Goal: Information Seeking & Learning: Learn about a topic

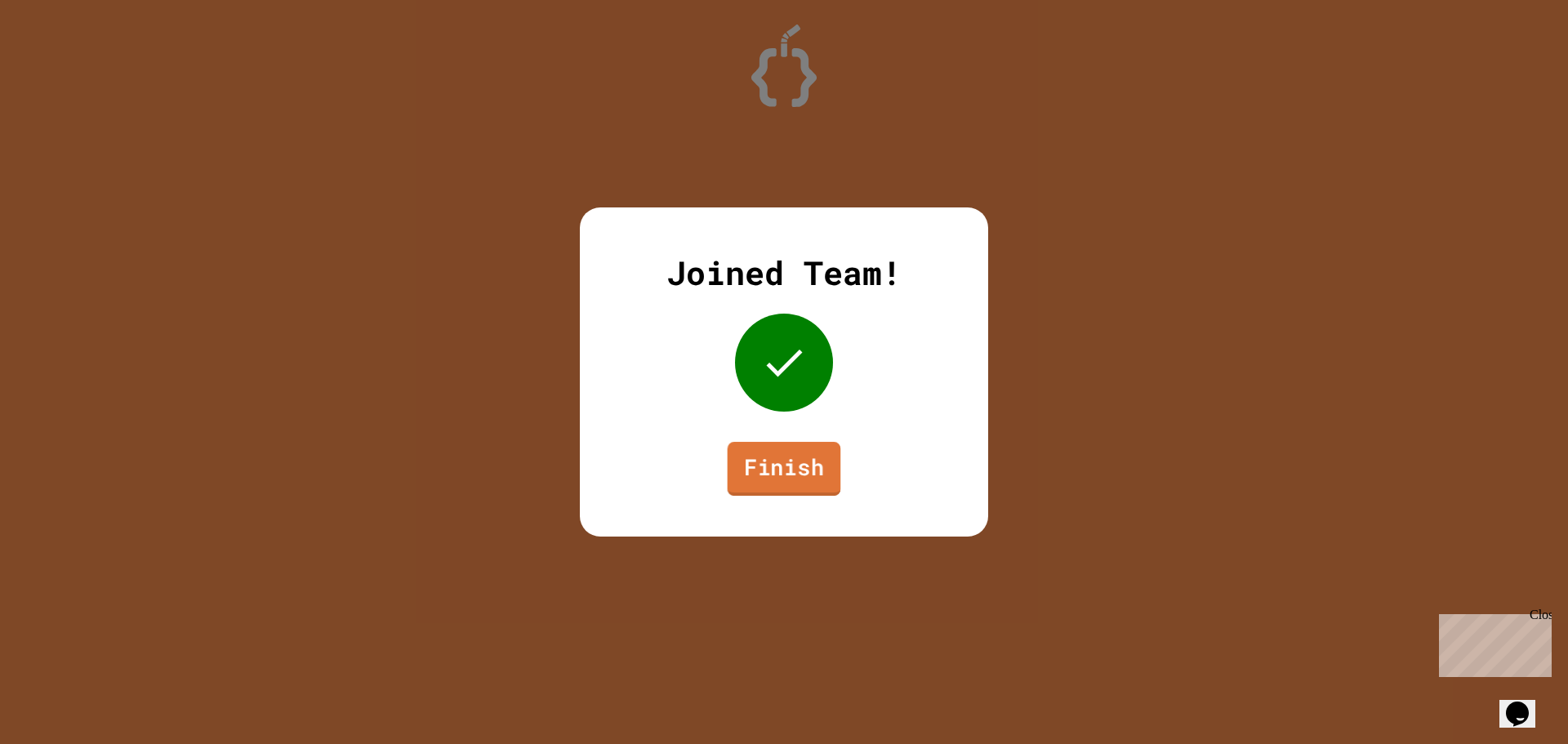
click at [756, 454] on link "Finish" at bounding box center [784, 468] width 114 height 54
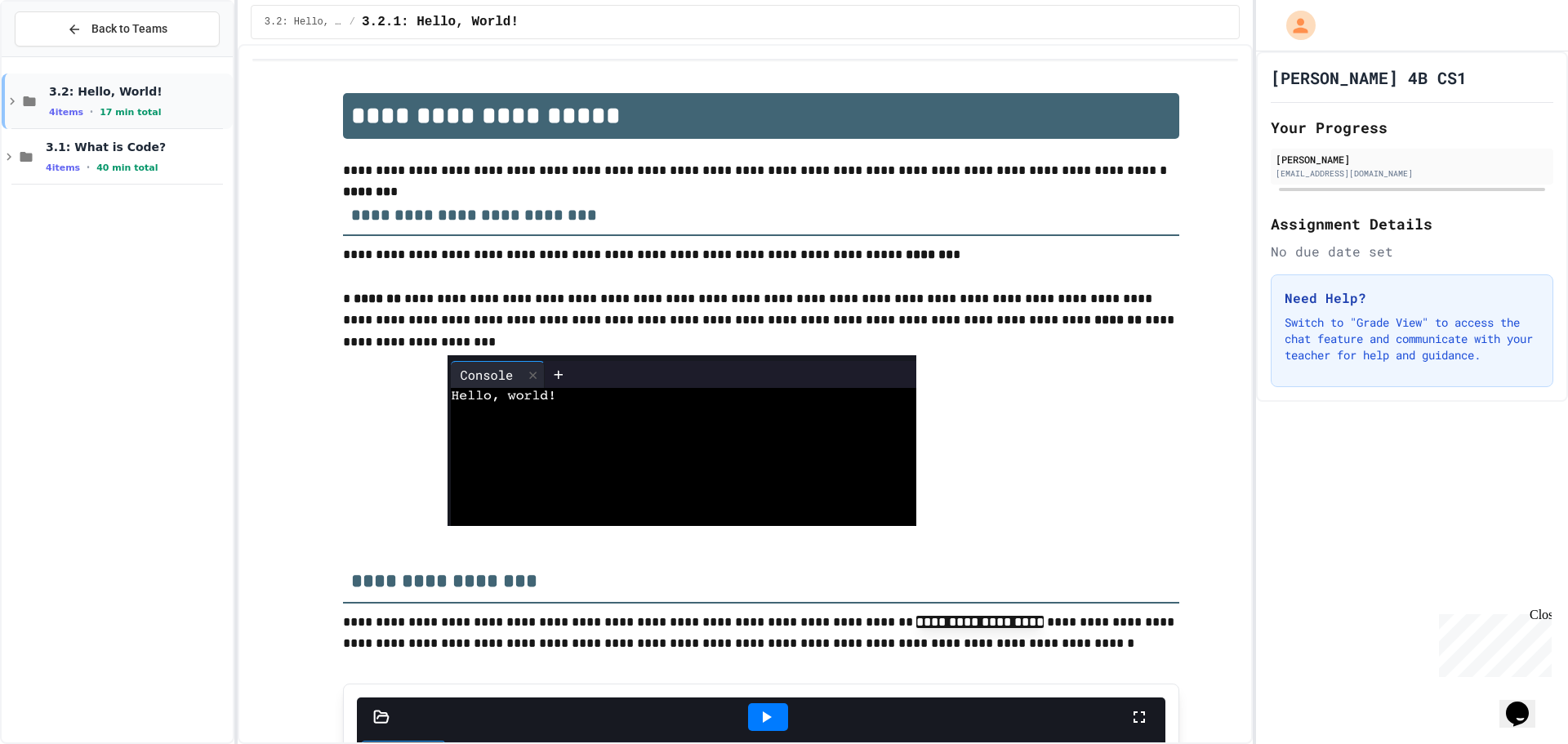
click at [102, 109] on span "17 min total" at bounding box center [130, 112] width 61 height 11
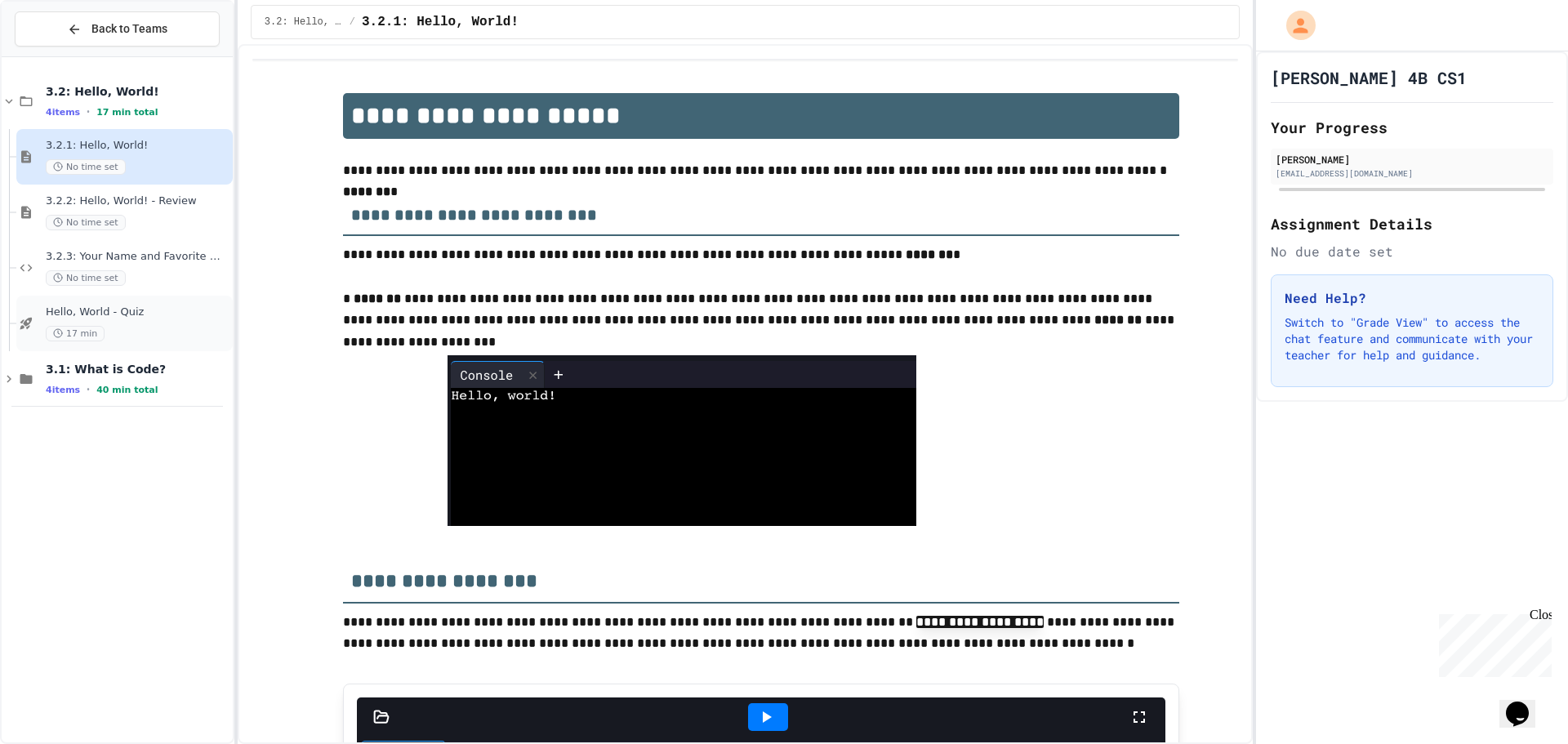
click at [129, 302] on div "Hello, World - Quiz 17 min" at bounding box center [124, 323] width 216 height 55
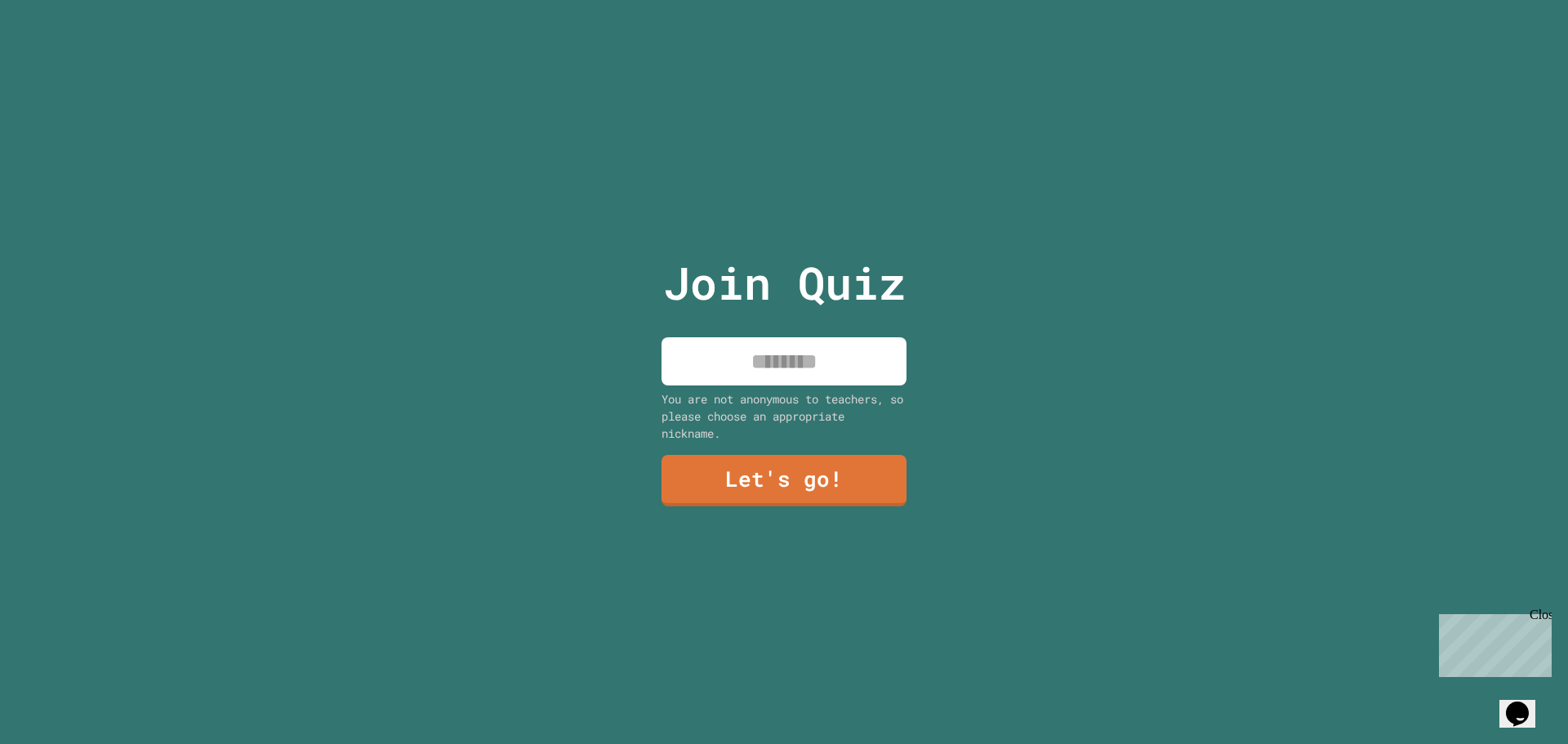
click at [800, 348] on input at bounding box center [784, 361] width 245 height 48
type input "******"
click at [808, 464] on link "Let's go!" at bounding box center [784, 478] width 220 height 54
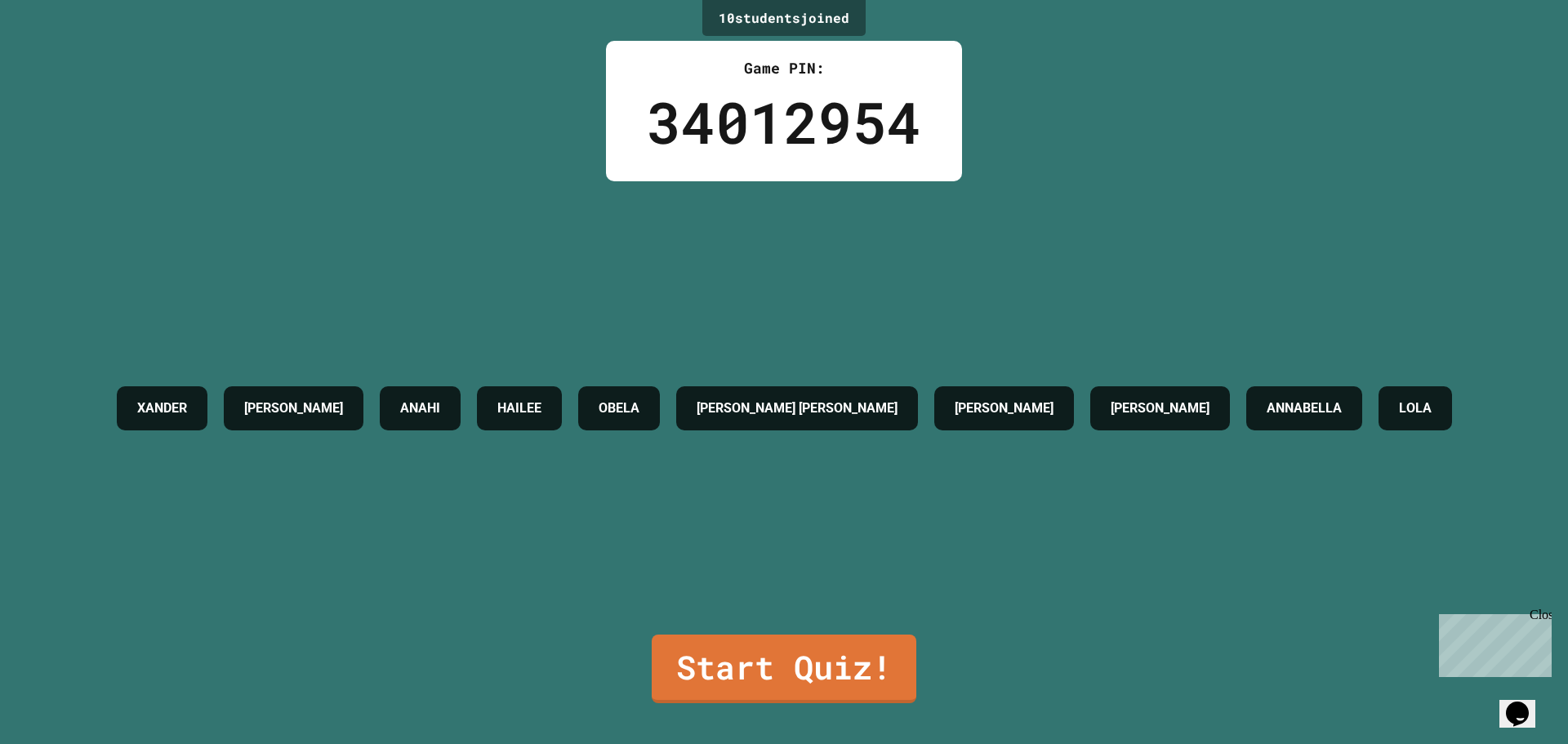
click at [791, 691] on div "10 student s joined Game PIN: 34012954 XANDER AVA DOSSETT ANAHI HAILEE OBELA EL…" at bounding box center [784, 372] width 1568 height 744
click at [786, 656] on link "Start Quiz!" at bounding box center [784, 668] width 267 height 71
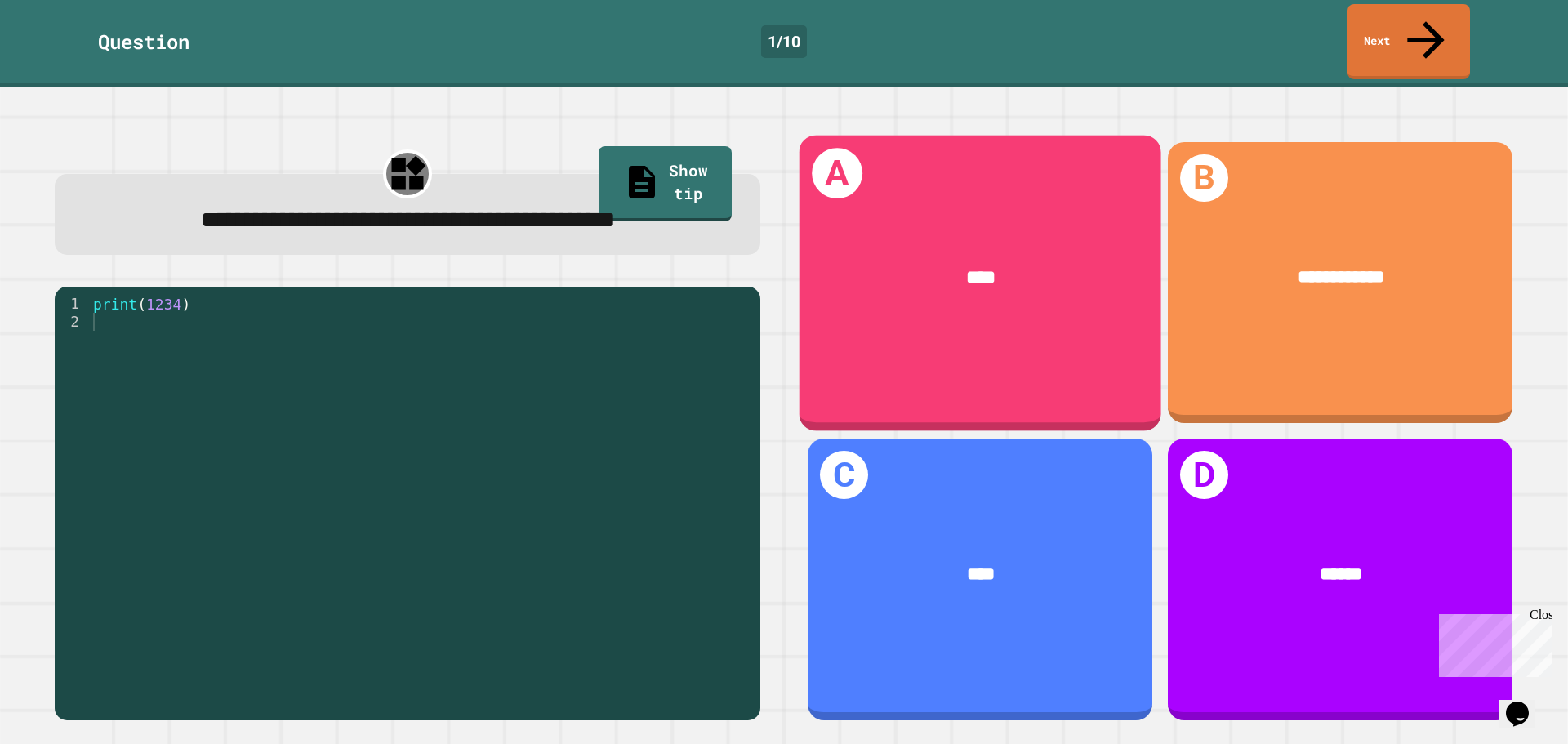
click at [1057, 264] on div "****" at bounding box center [981, 279] width 285 height 30
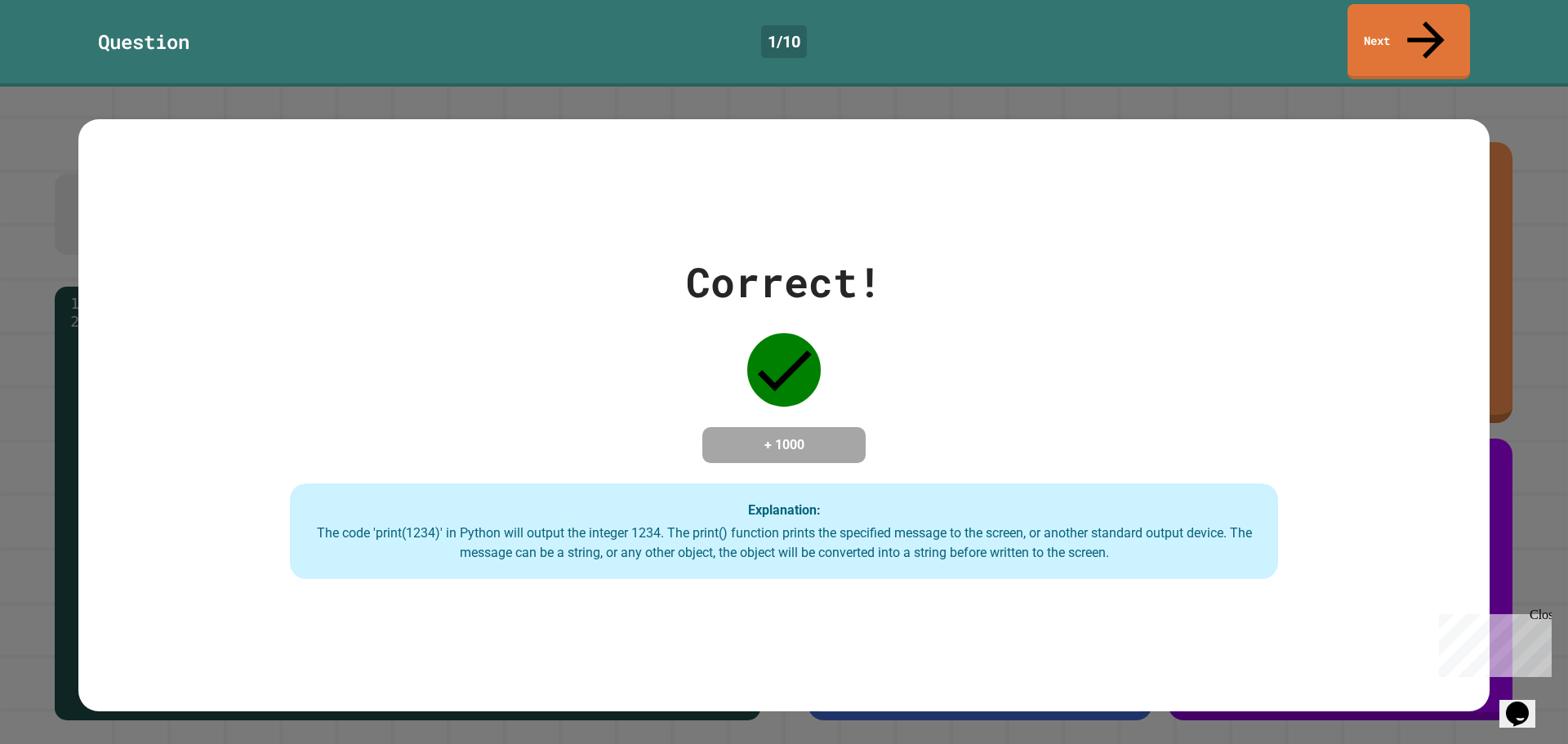
drag, startPoint x: 959, startPoint y: 341, endPoint x: 947, endPoint y: 348, distance: 13.9
click at [948, 348] on div "Correct! + 1000 Explanation: The code 'print(1234)' in Python will output the i…" at bounding box center [784, 415] width 1411 height 329
click at [1146, 421] on div "Correct! + 1000 Explanation: The code 'print(1234)' in Python will output the i…" at bounding box center [784, 415] width 1411 height 329
click at [1428, 31] on link "Next" at bounding box center [1408, 40] width 123 height 79
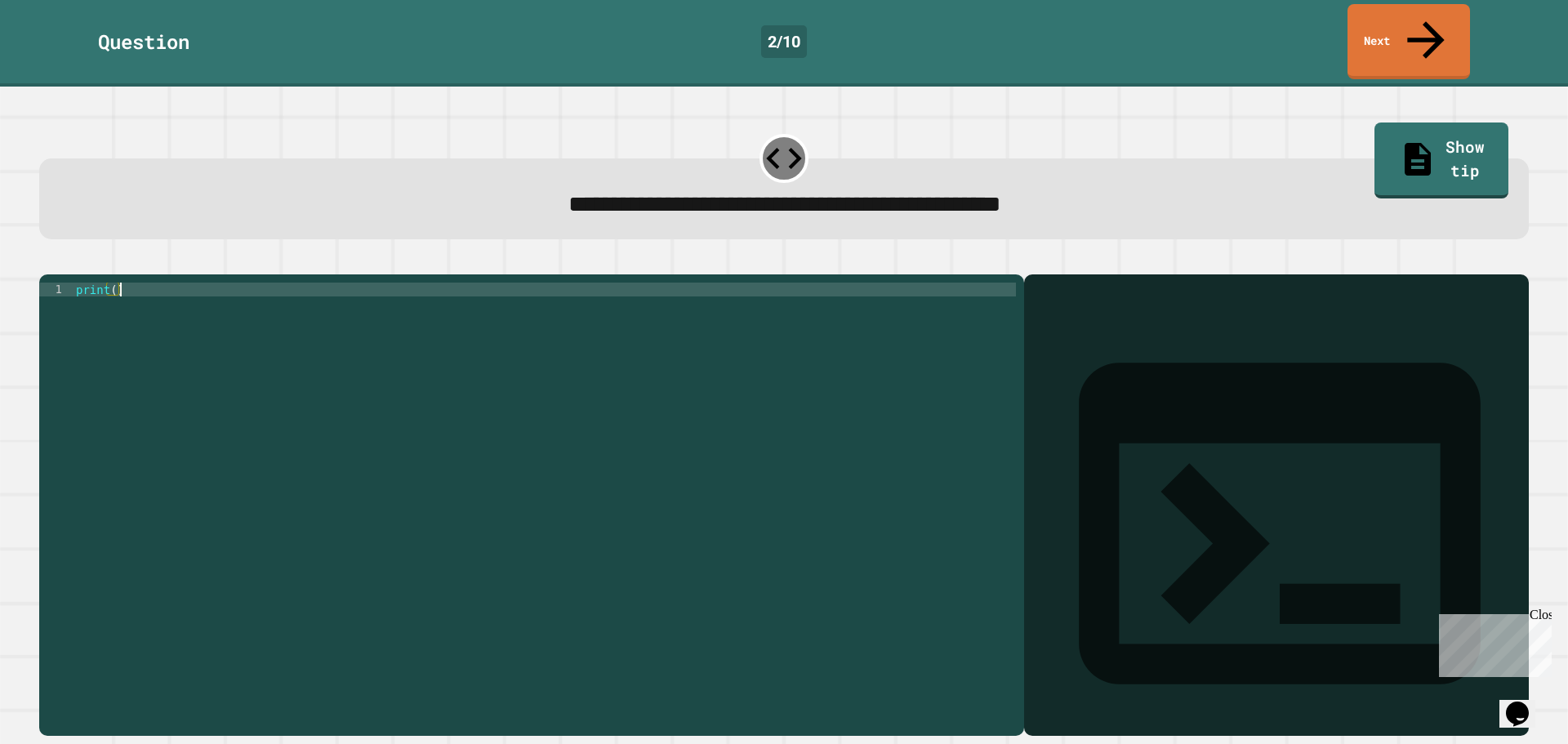
click at [515, 313] on div "print ( )" at bounding box center [544, 504] width 943 height 444
click at [113, 283] on div "print ( )" at bounding box center [544, 504] width 943 height 444
click at [48, 262] on icon "button" at bounding box center [48, 262] width 0 height 0
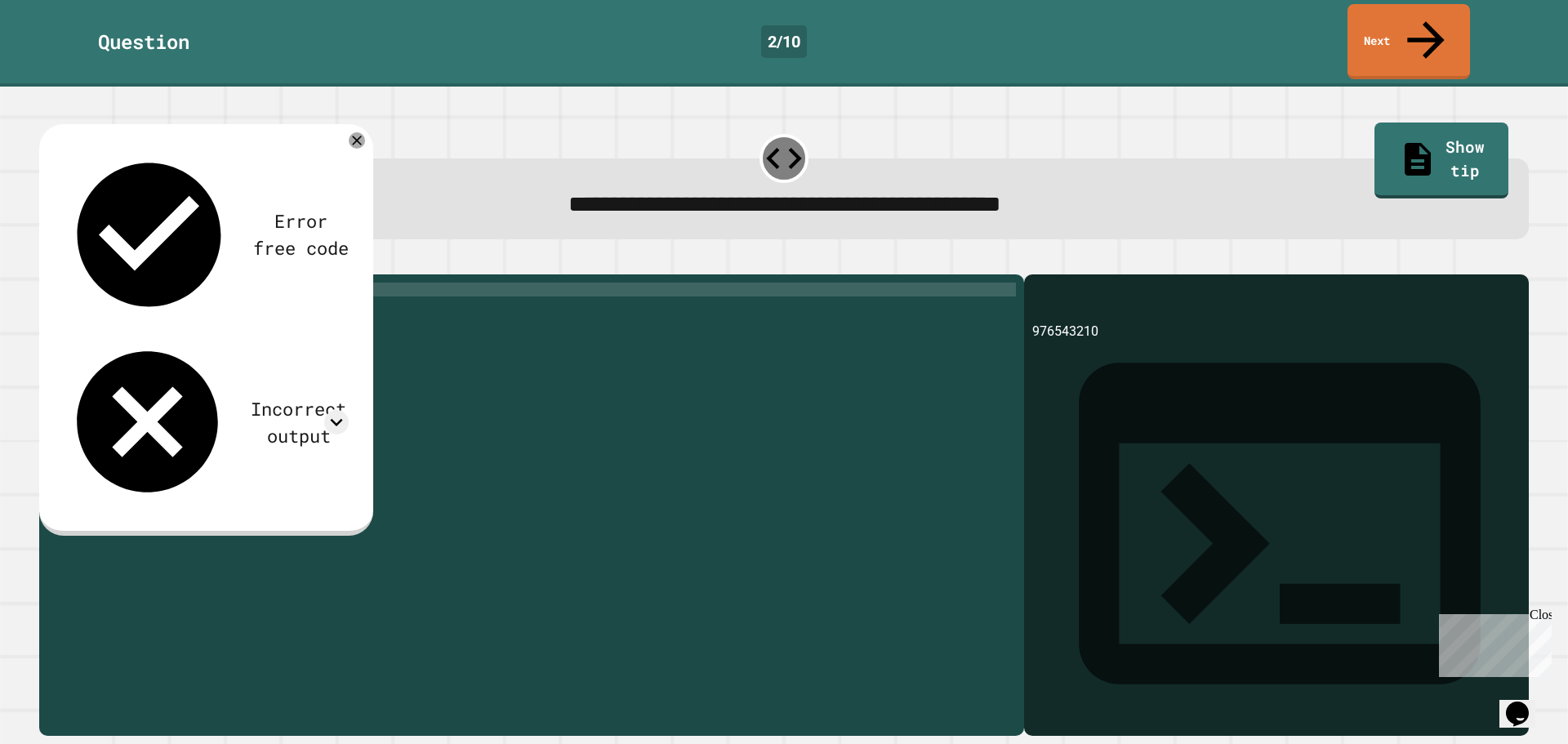
click at [117, 283] on div "print ( 976543210 )" at bounding box center [544, 504] width 943 height 444
click at [119, 283] on div "print ( 976543210 )" at bounding box center [544, 504] width 943 height 444
type textarea "**********"
click at [60, 266] on icon "button" at bounding box center [58, 271] width 9 height 11
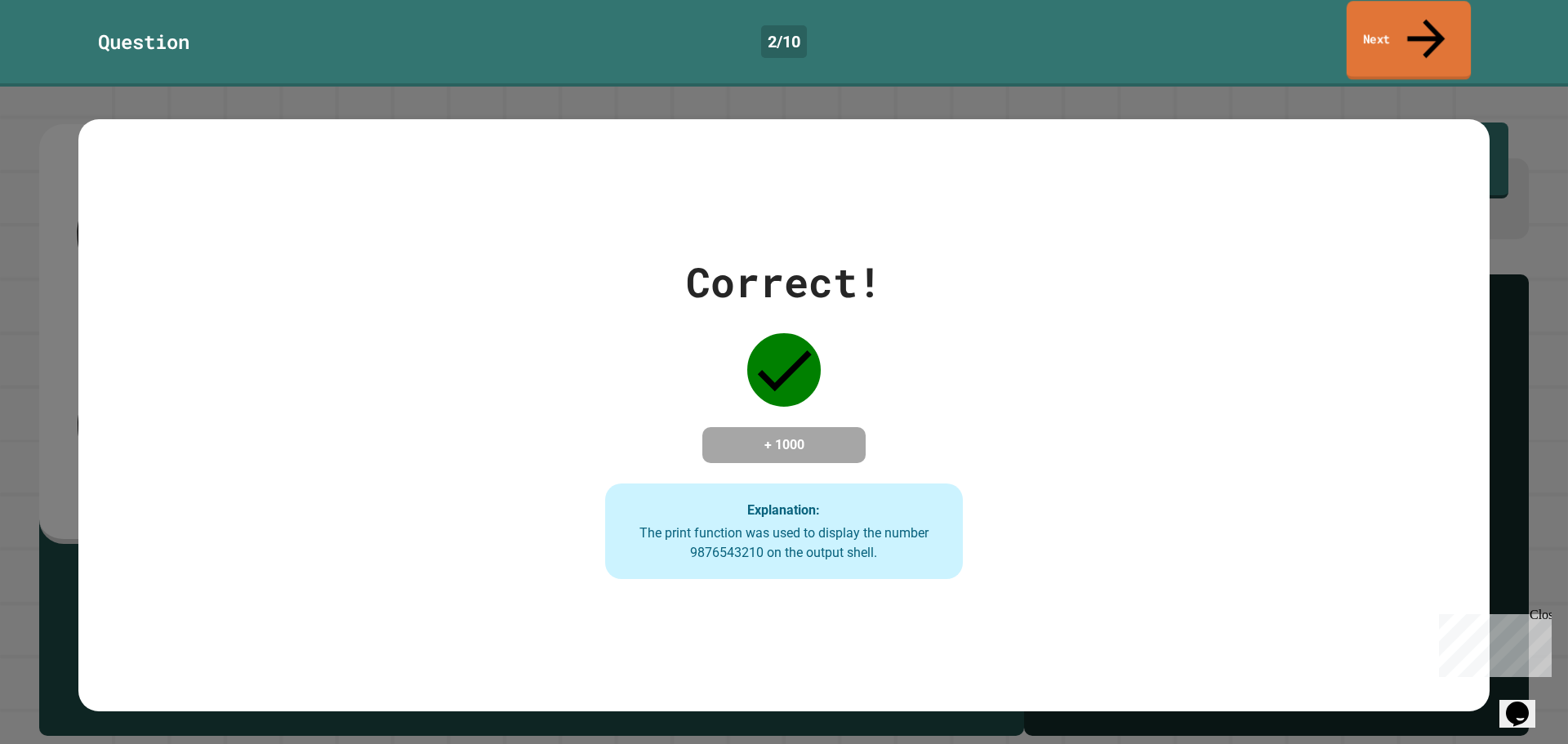
click at [1417, 15] on link "Next" at bounding box center [1408, 40] width 124 height 79
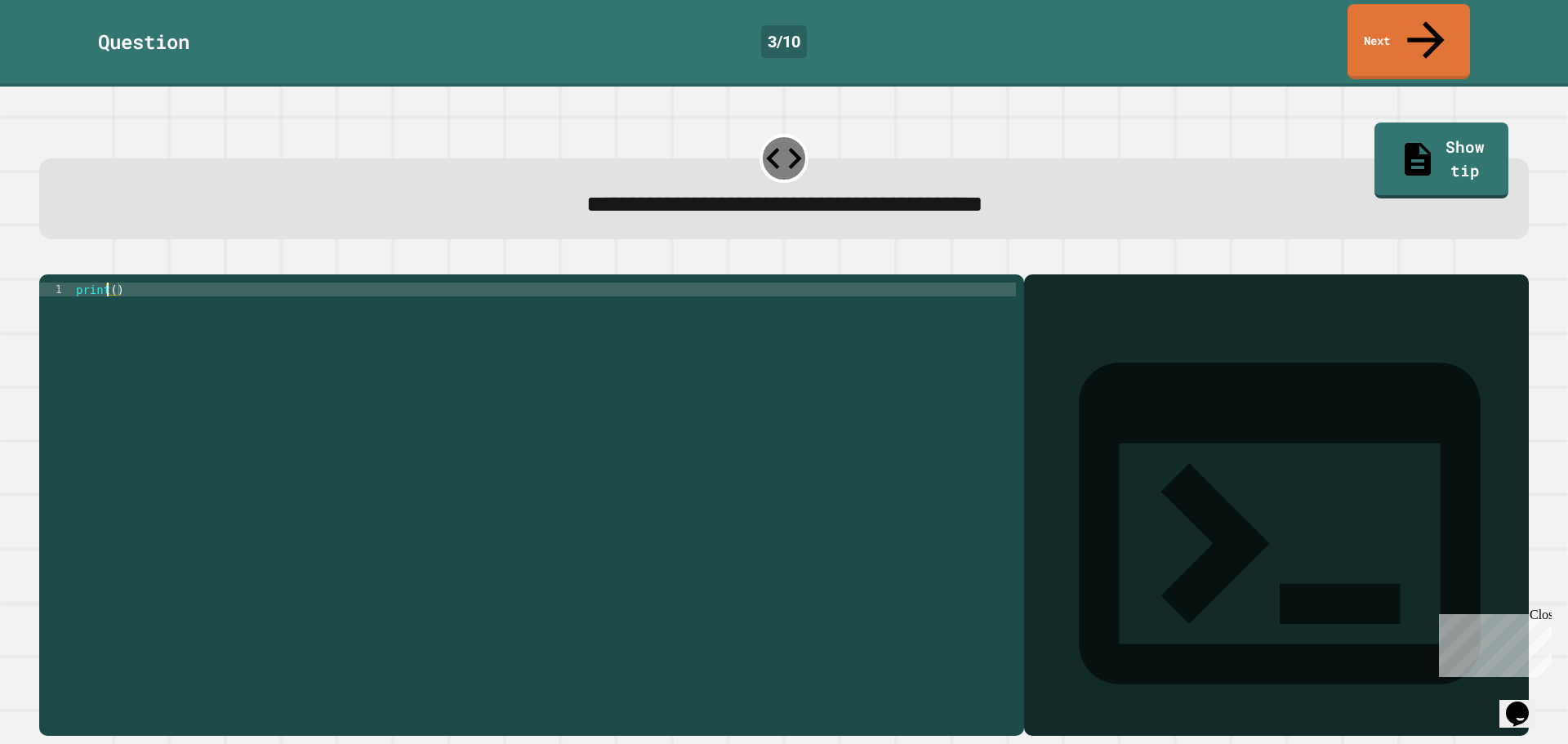
click at [110, 283] on div "print ( )" at bounding box center [544, 504] width 943 height 444
click at [115, 283] on div "print ( )" at bounding box center [544, 504] width 943 height 444
type textarea "**********"
click at [60, 266] on icon "button" at bounding box center [58, 271] width 9 height 11
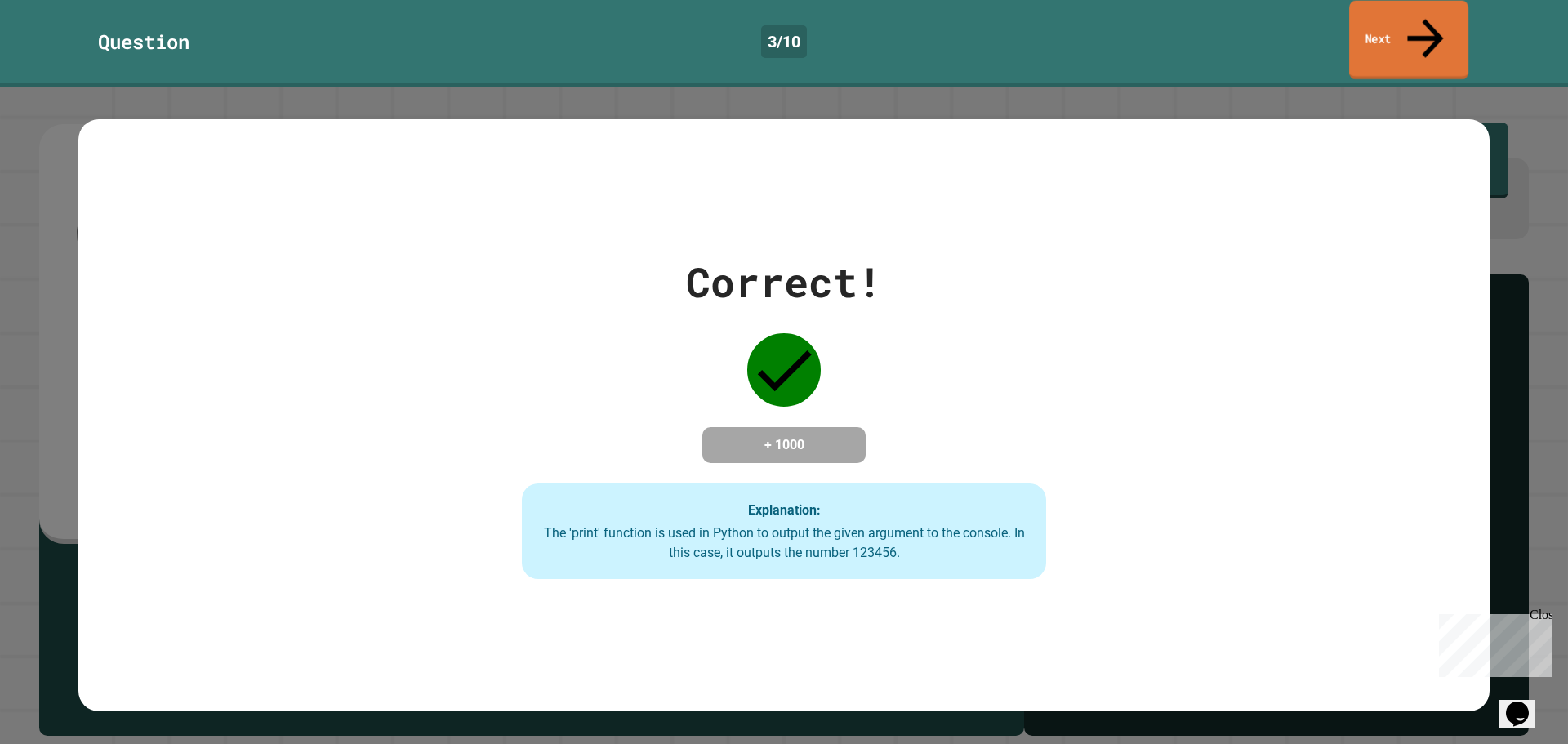
click at [1413, 15] on link "Next" at bounding box center [1408, 40] width 119 height 79
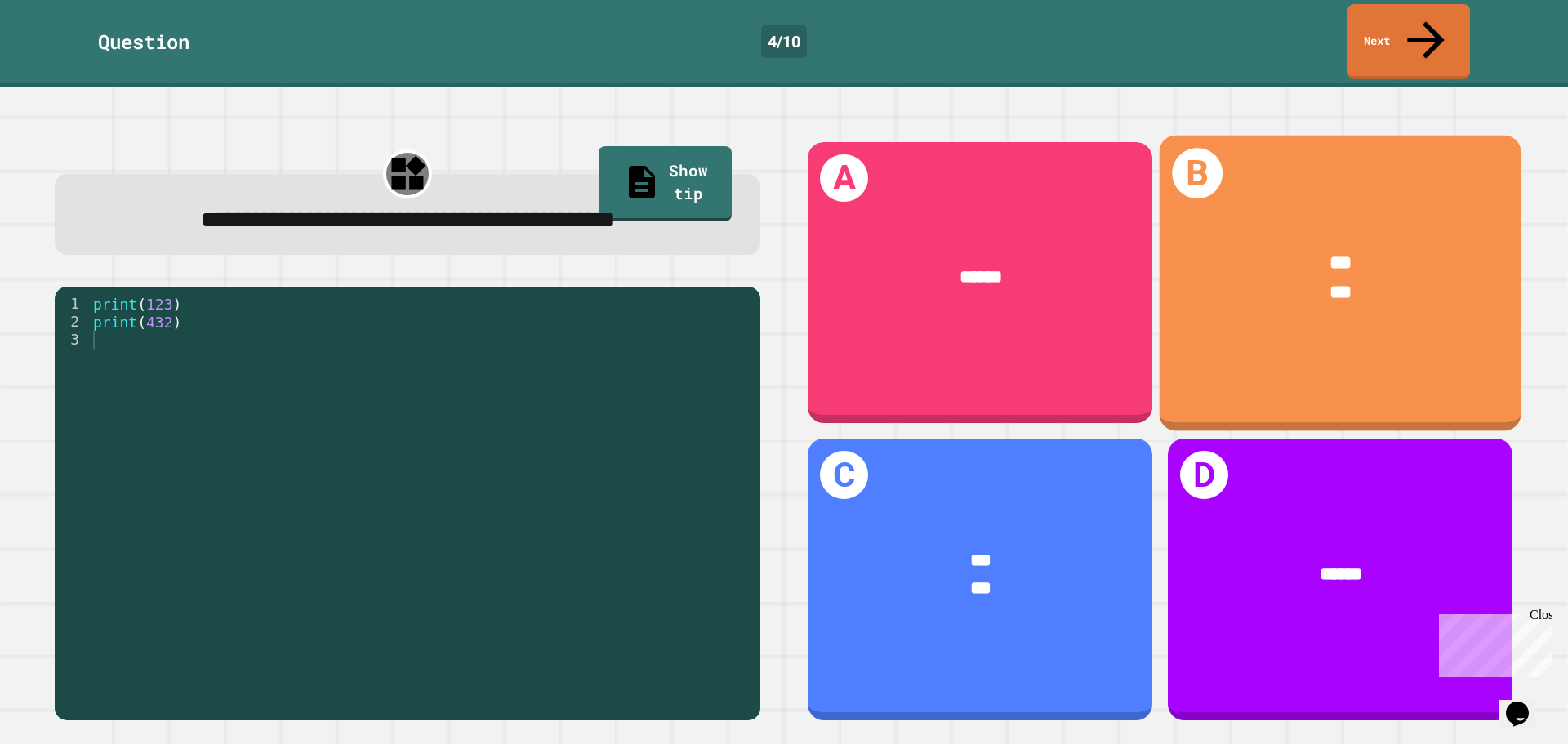
click at [1276, 332] on div "B *** ***" at bounding box center [1340, 283] width 362 height 296
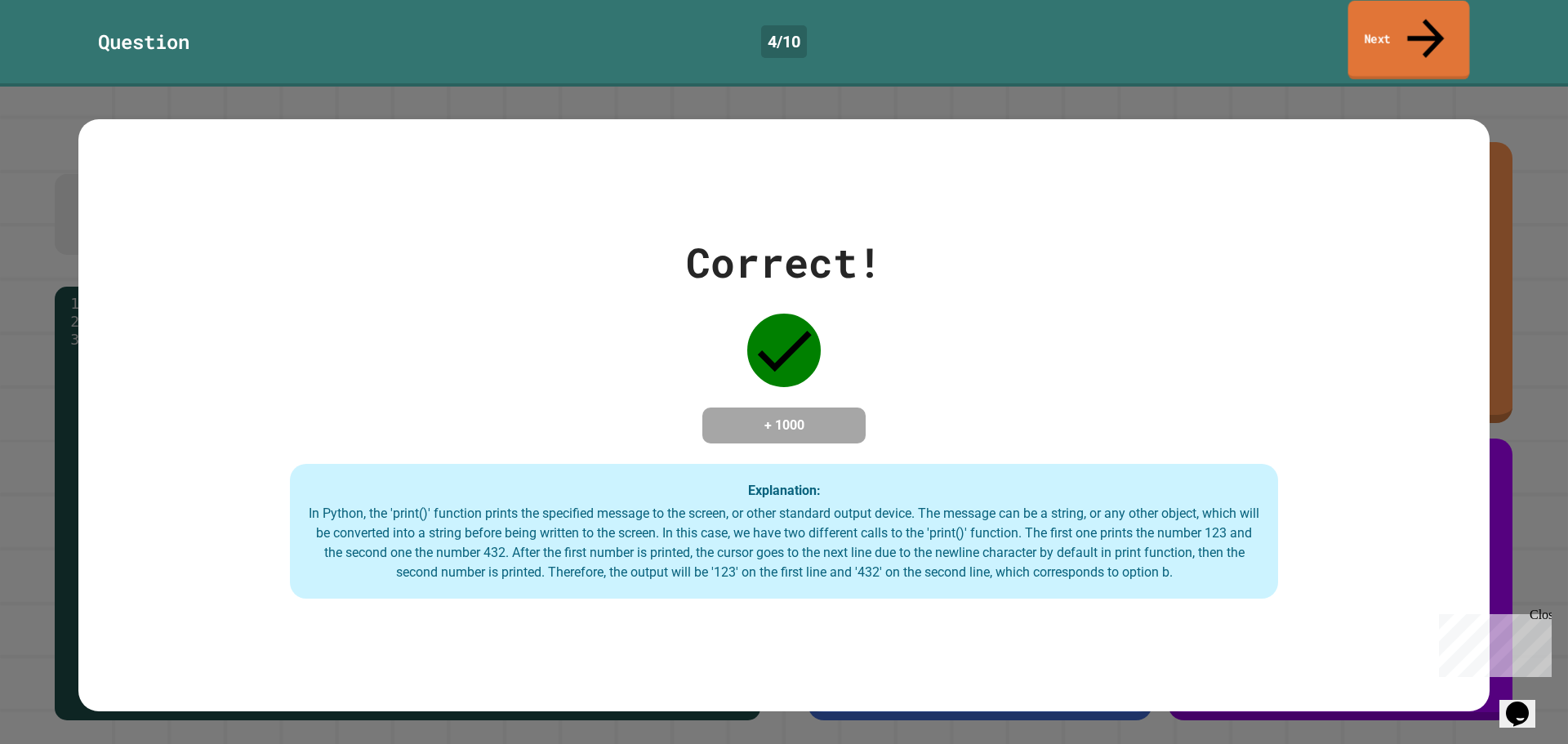
click at [1395, 21] on link "Next" at bounding box center [1408, 40] width 121 height 79
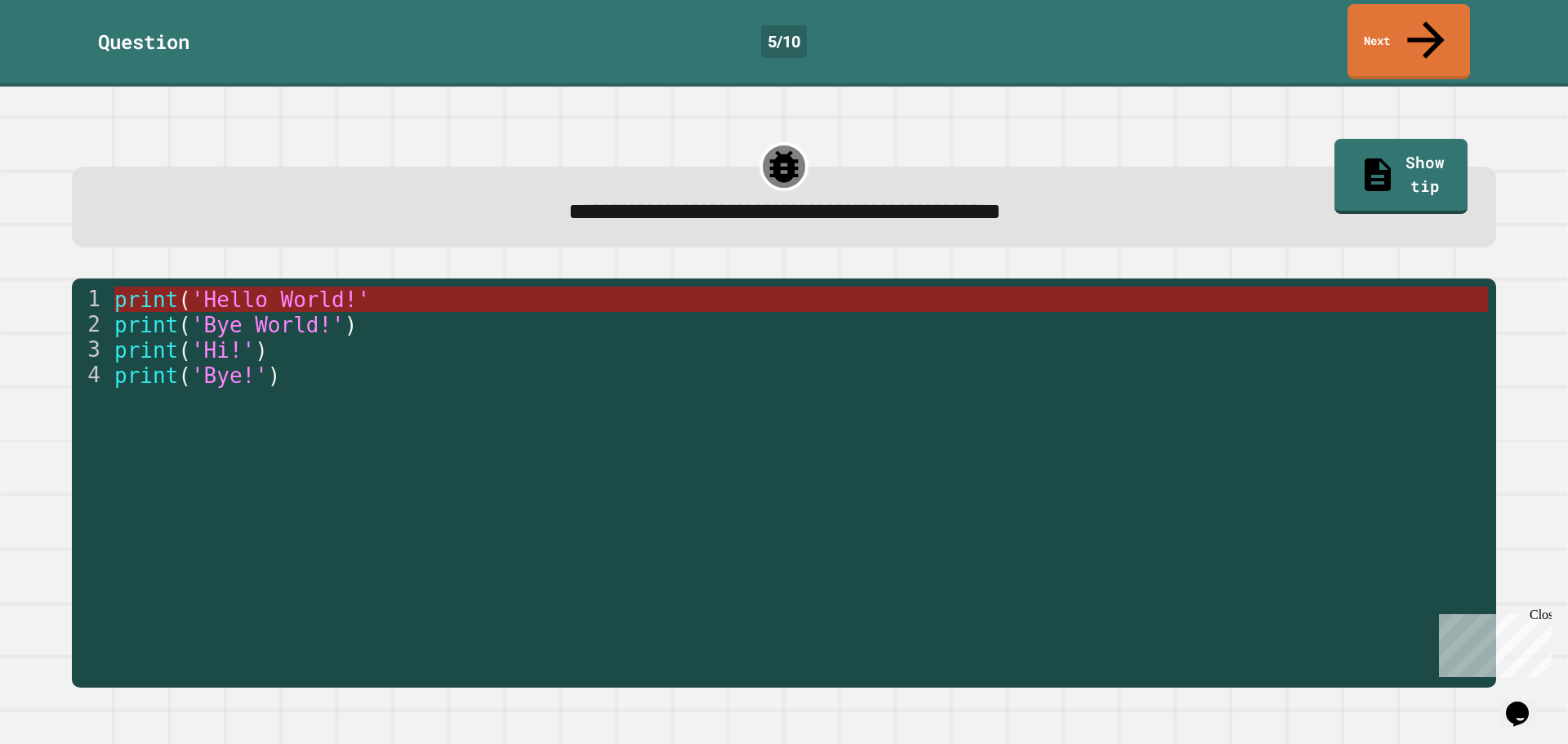
click at [205, 288] on span "'Hello World!'" at bounding box center [280, 300] width 179 height 25
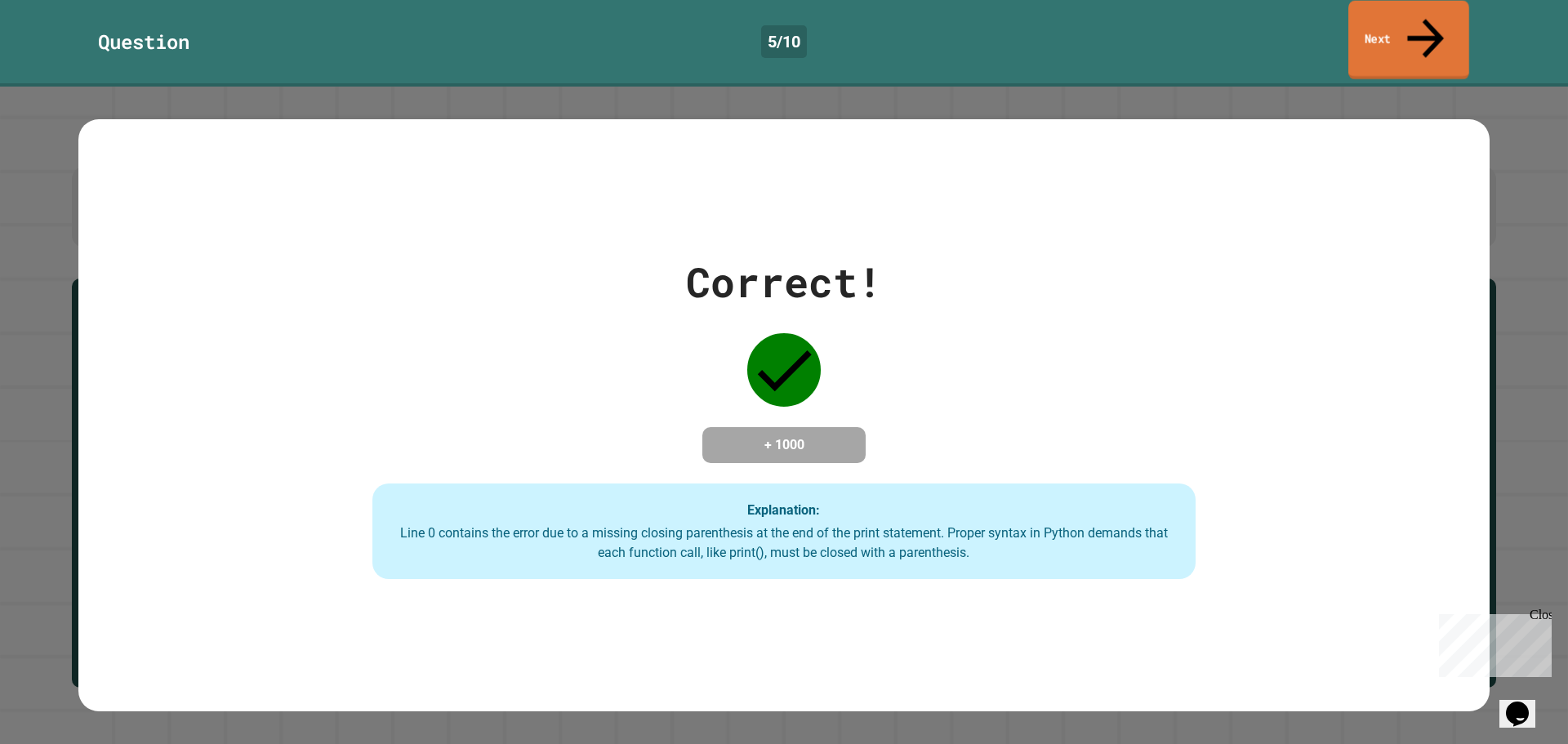
click at [1413, 19] on link "Next" at bounding box center [1408, 40] width 121 height 79
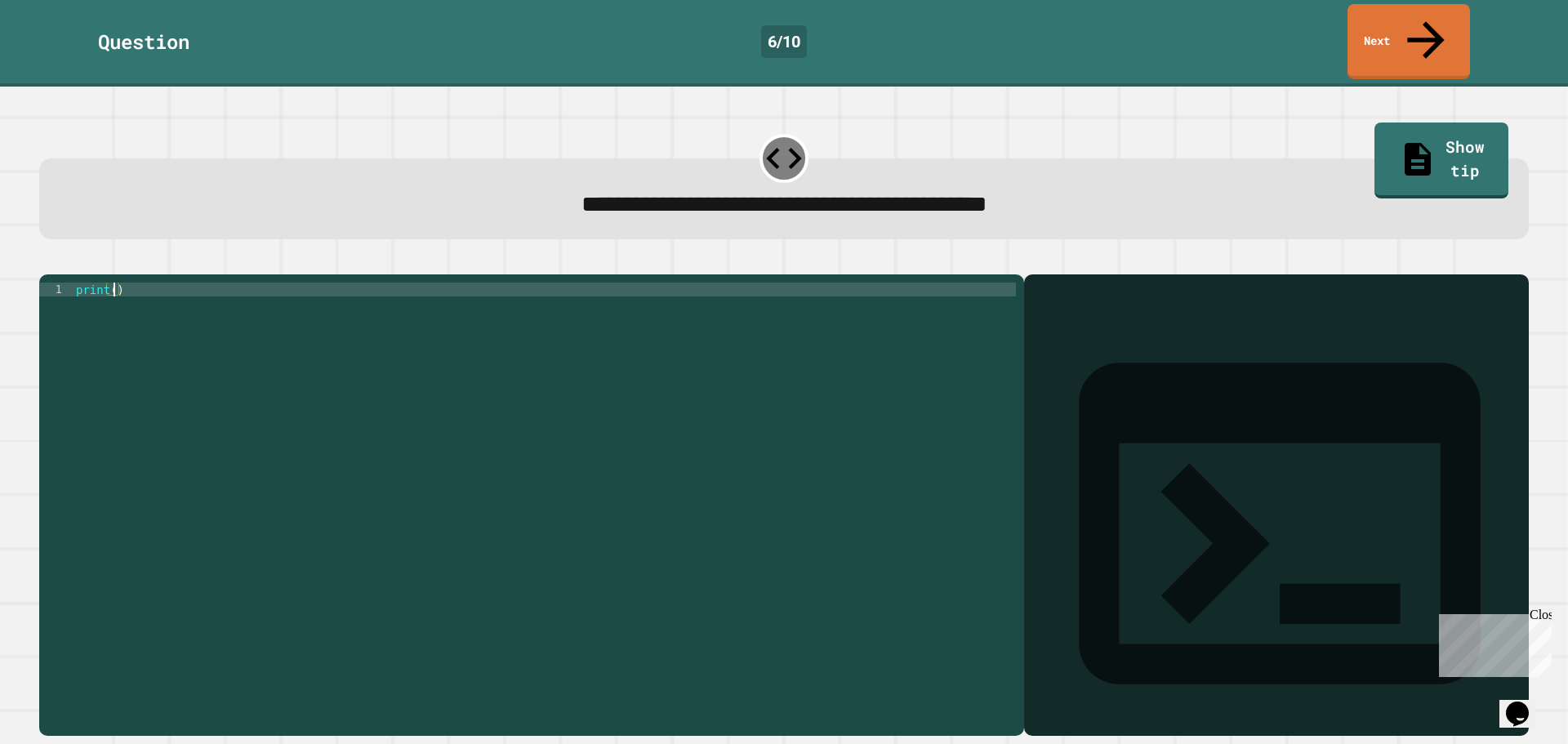
click at [112, 283] on div "print ( )" at bounding box center [544, 504] width 943 height 444
type textarea "**********"
click at [48, 262] on icon "button" at bounding box center [48, 262] width 0 height 0
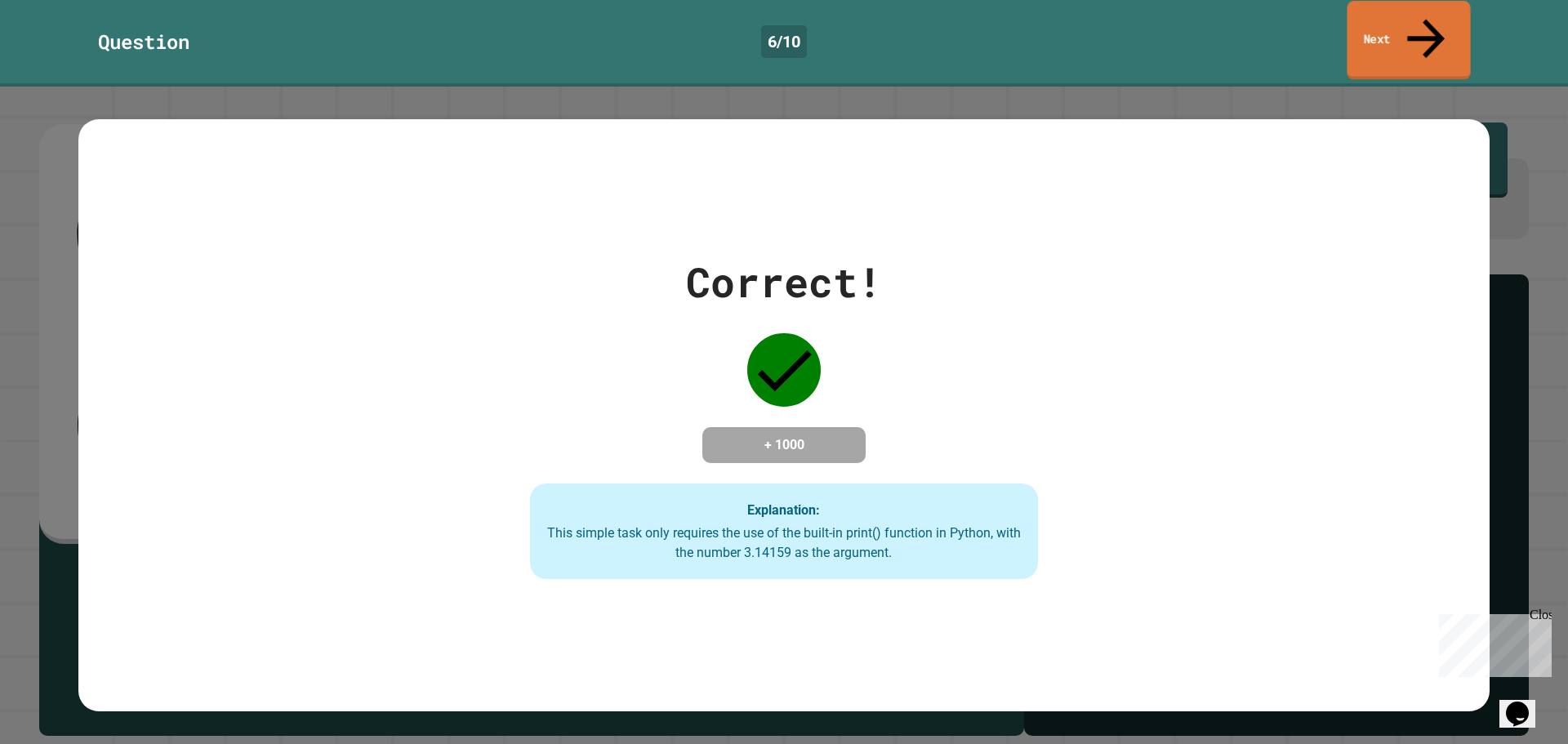
click at [1394, 11] on link "Next" at bounding box center [1408, 40] width 123 height 79
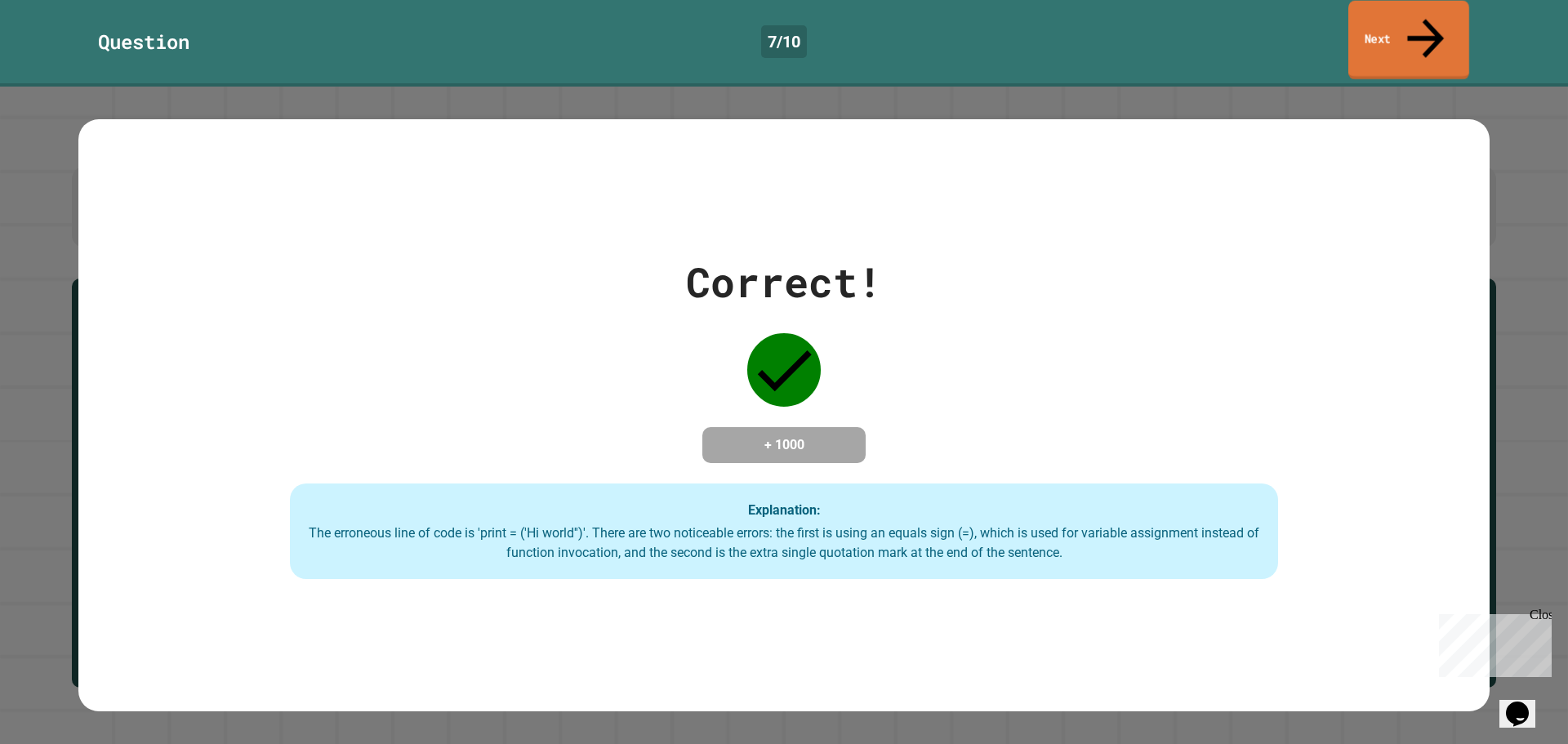
click at [1375, 11] on link "Next" at bounding box center [1408, 40] width 121 height 79
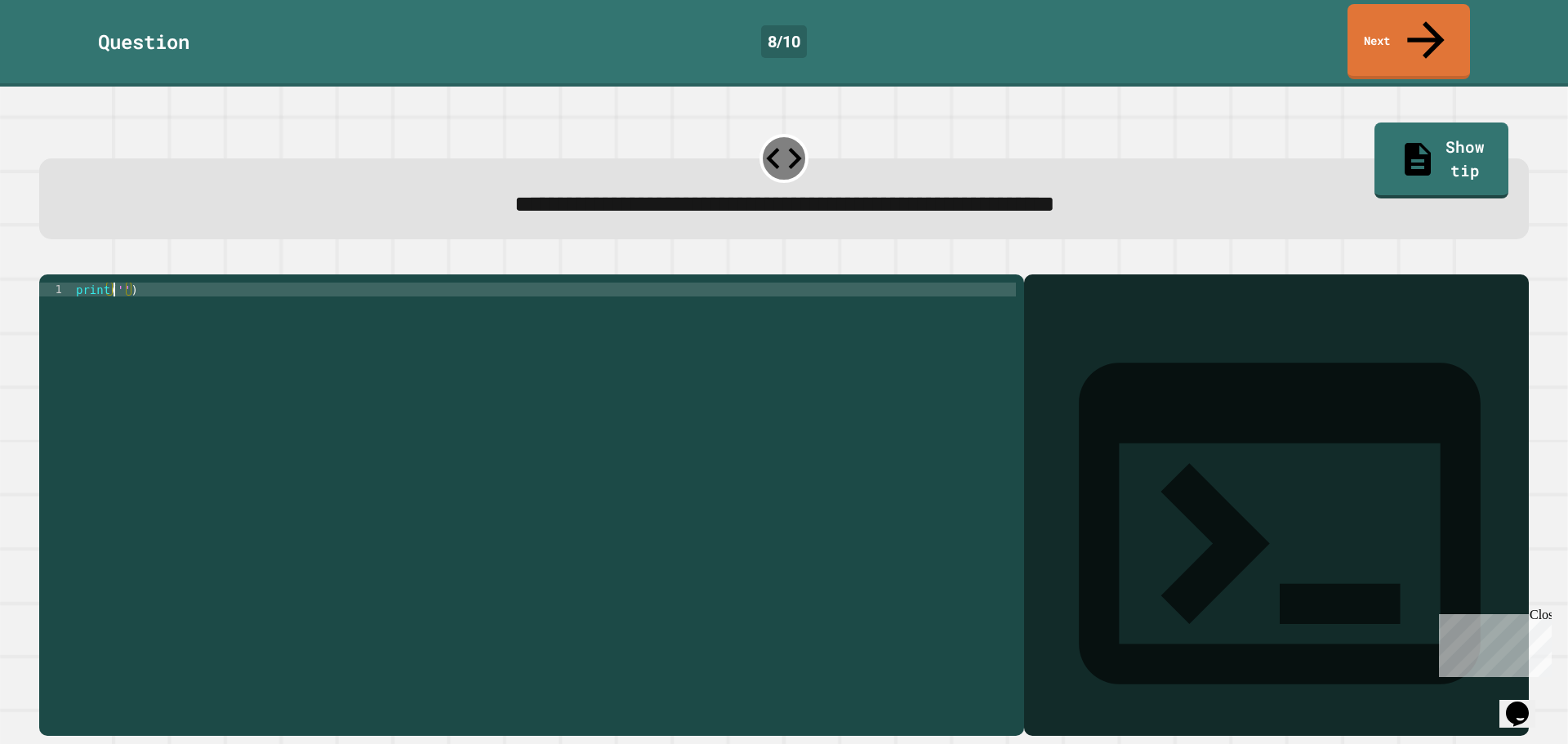
click at [115, 283] on div "print ( '' )" at bounding box center [544, 504] width 943 height 444
click at [121, 283] on div "print ( '' )" at bounding box center [544, 504] width 943 height 444
click at [48, 262] on icon "button" at bounding box center [48, 262] width 0 height 0
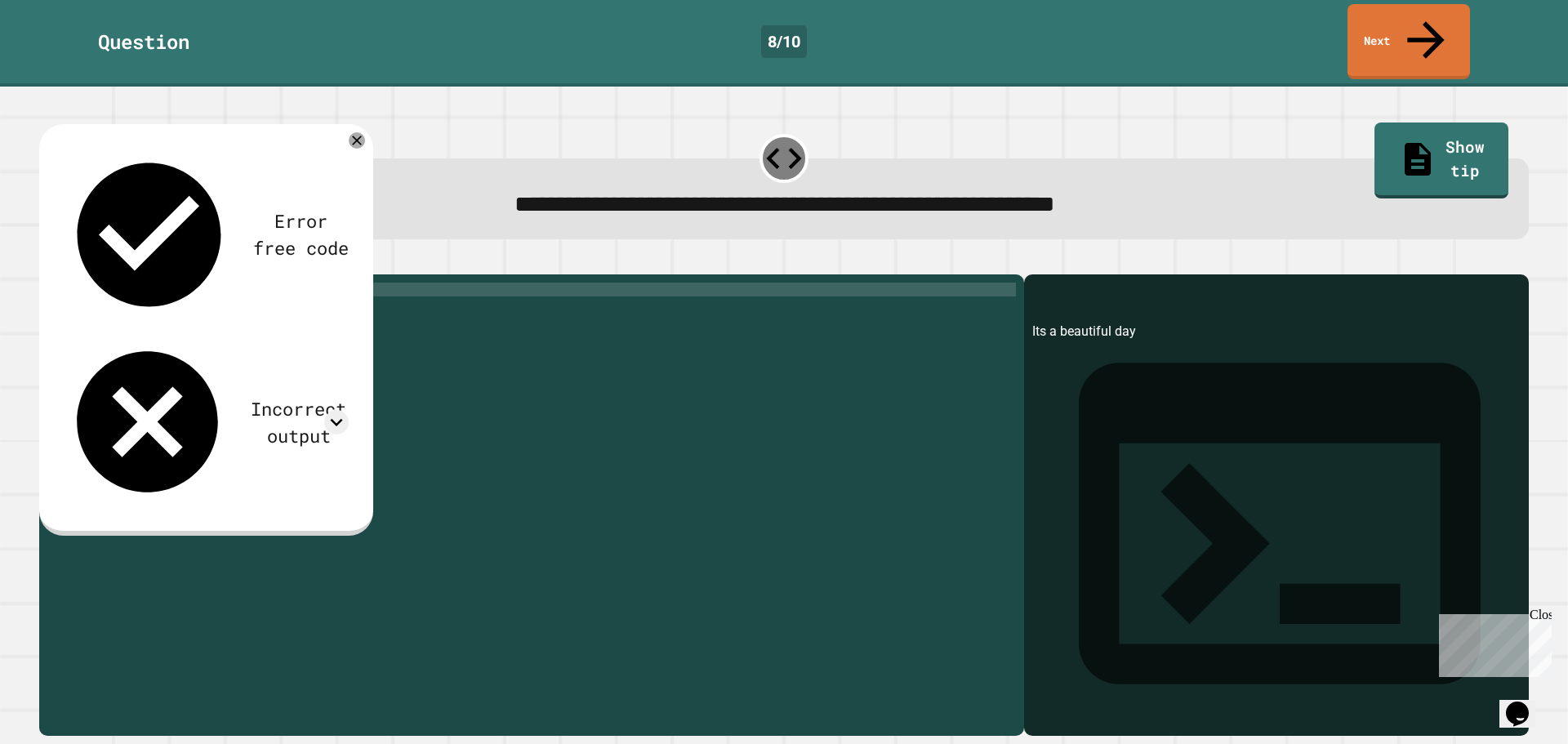
click at [132, 283] on div "print ( 'Its a beautiful day' )" at bounding box center [544, 504] width 943 height 444
type textarea "**********"
click at [48, 262] on icon "button" at bounding box center [48, 262] width 0 height 0
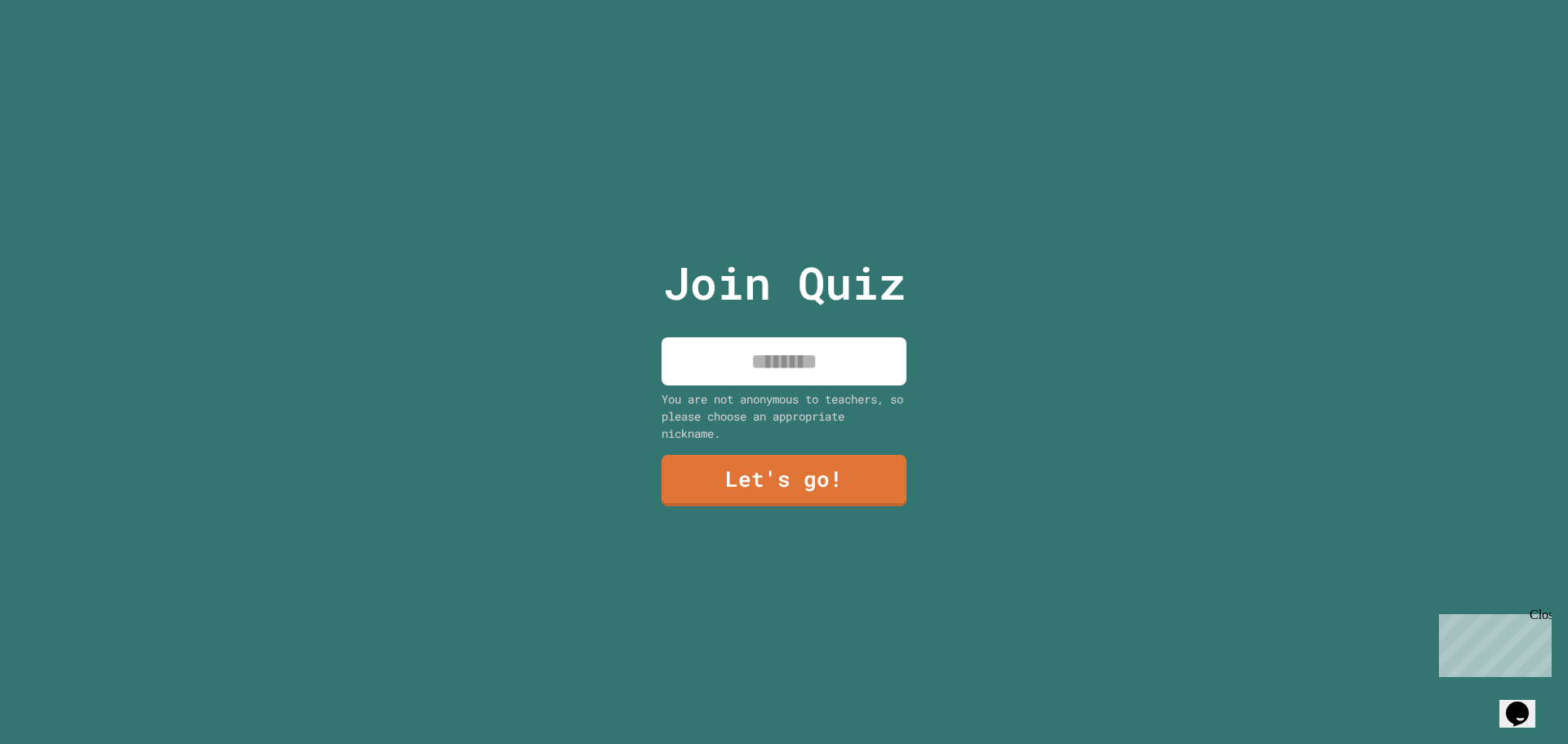
click at [773, 370] on input at bounding box center [784, 361] width 245 height 48
type input "******"
click at [849, 480] on link "Let's go!" at bounding box center [784, 479] width 249 height 54
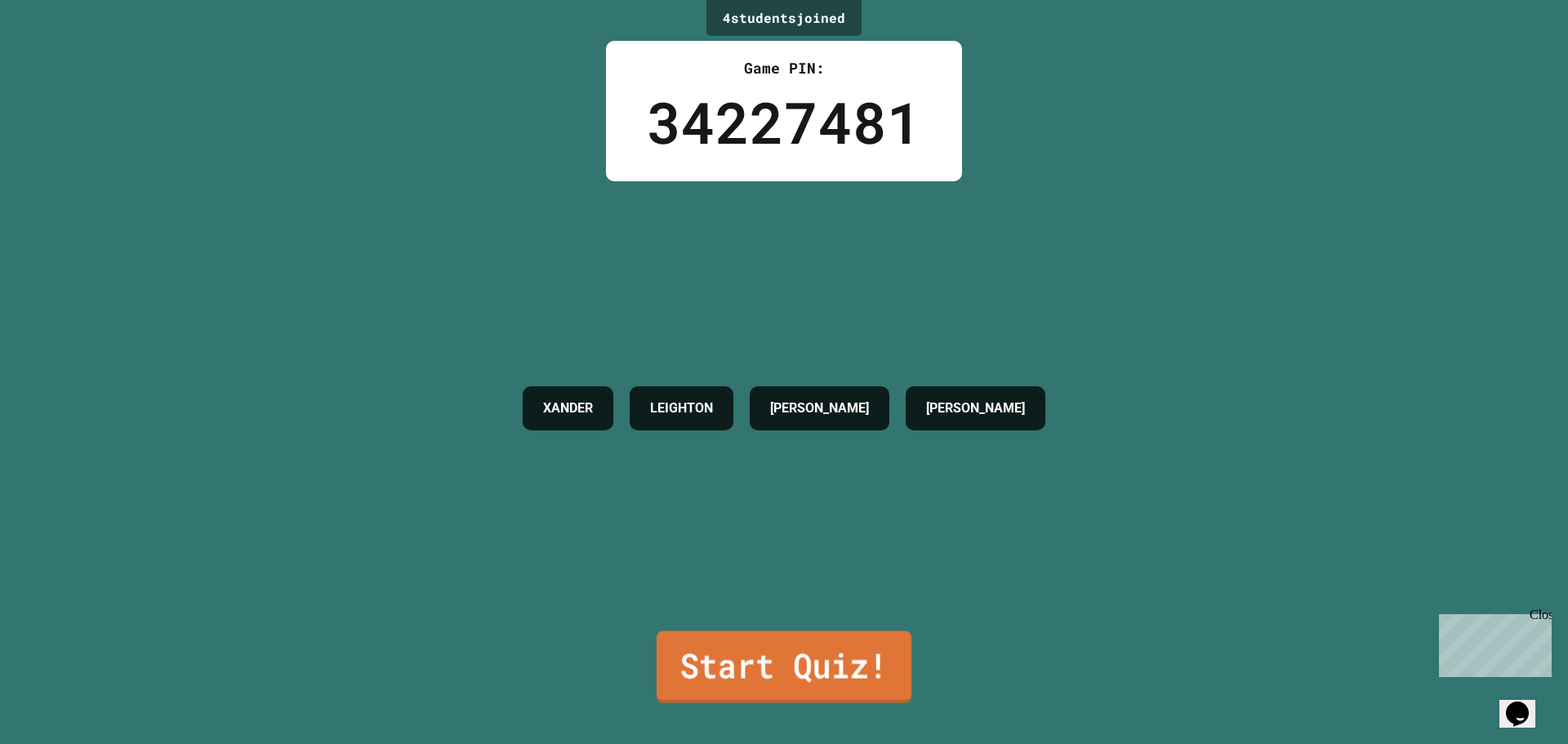
click at [752, 657] on link "Start Quiz!" at bounding box center [784, 668] width 255 height 72
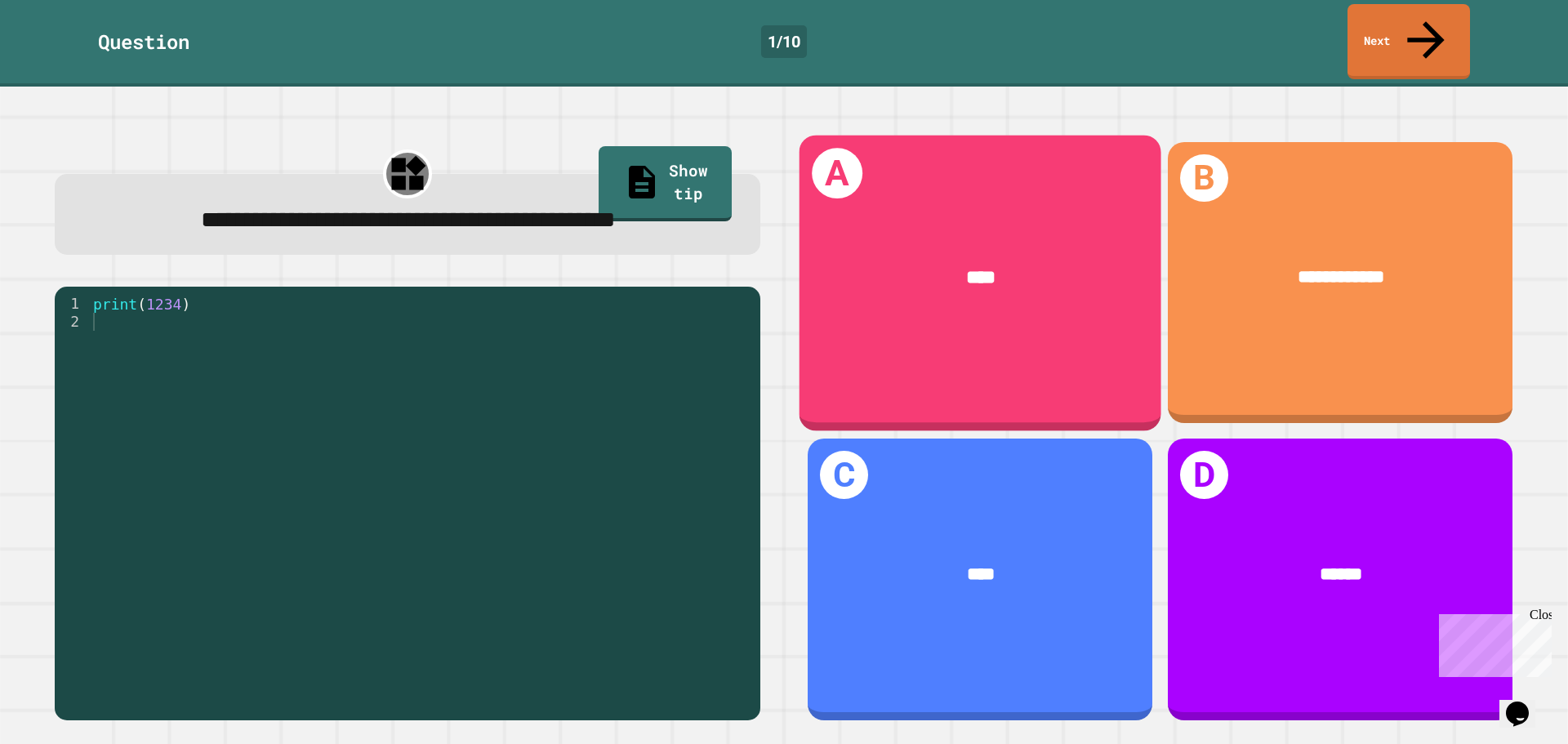
click at [835, 301] on div "A ****" at bounding box center [981, 283] width 362 height 296
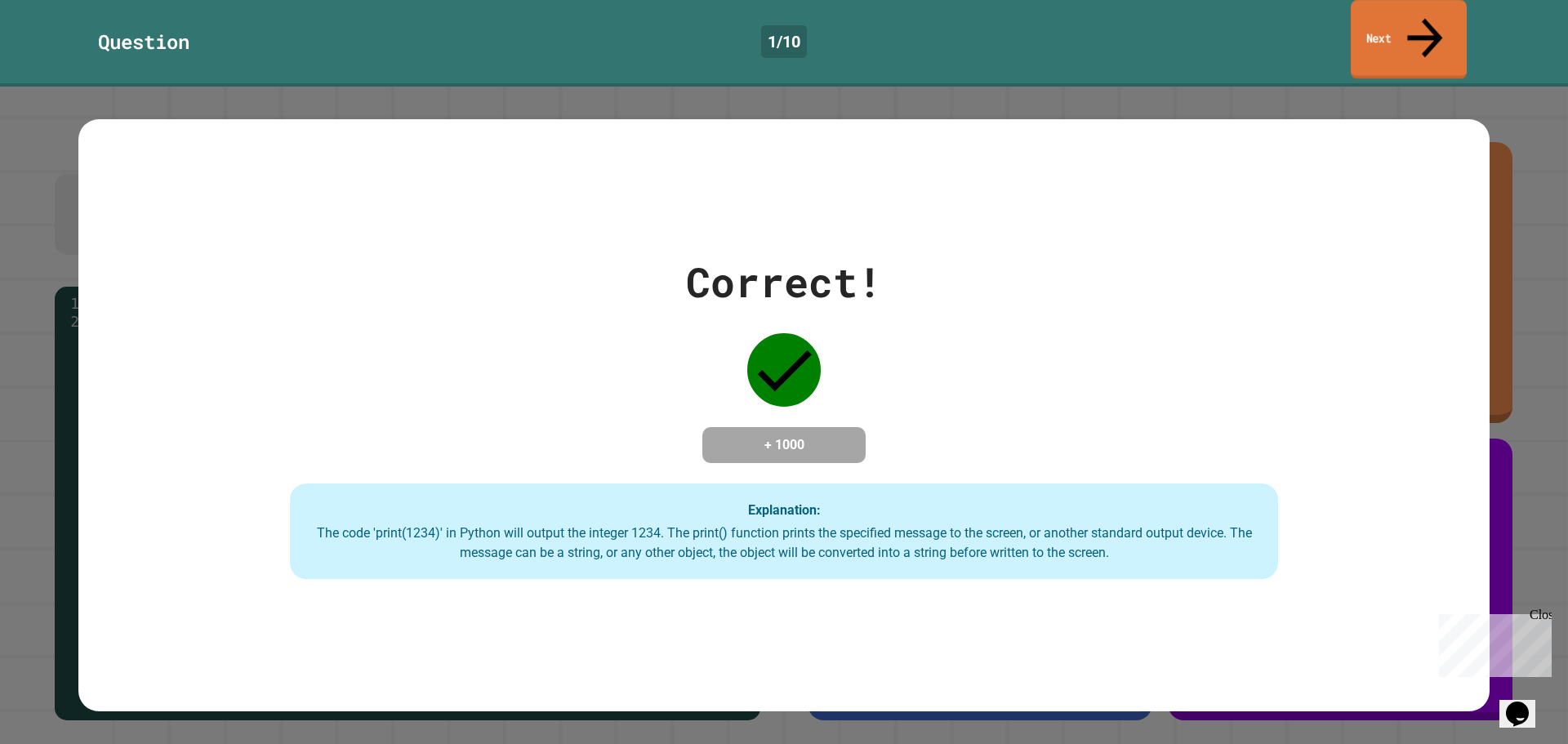
click at [1432, 28] on link "Next" at bounding box center [1408, 39] width 116 height 79
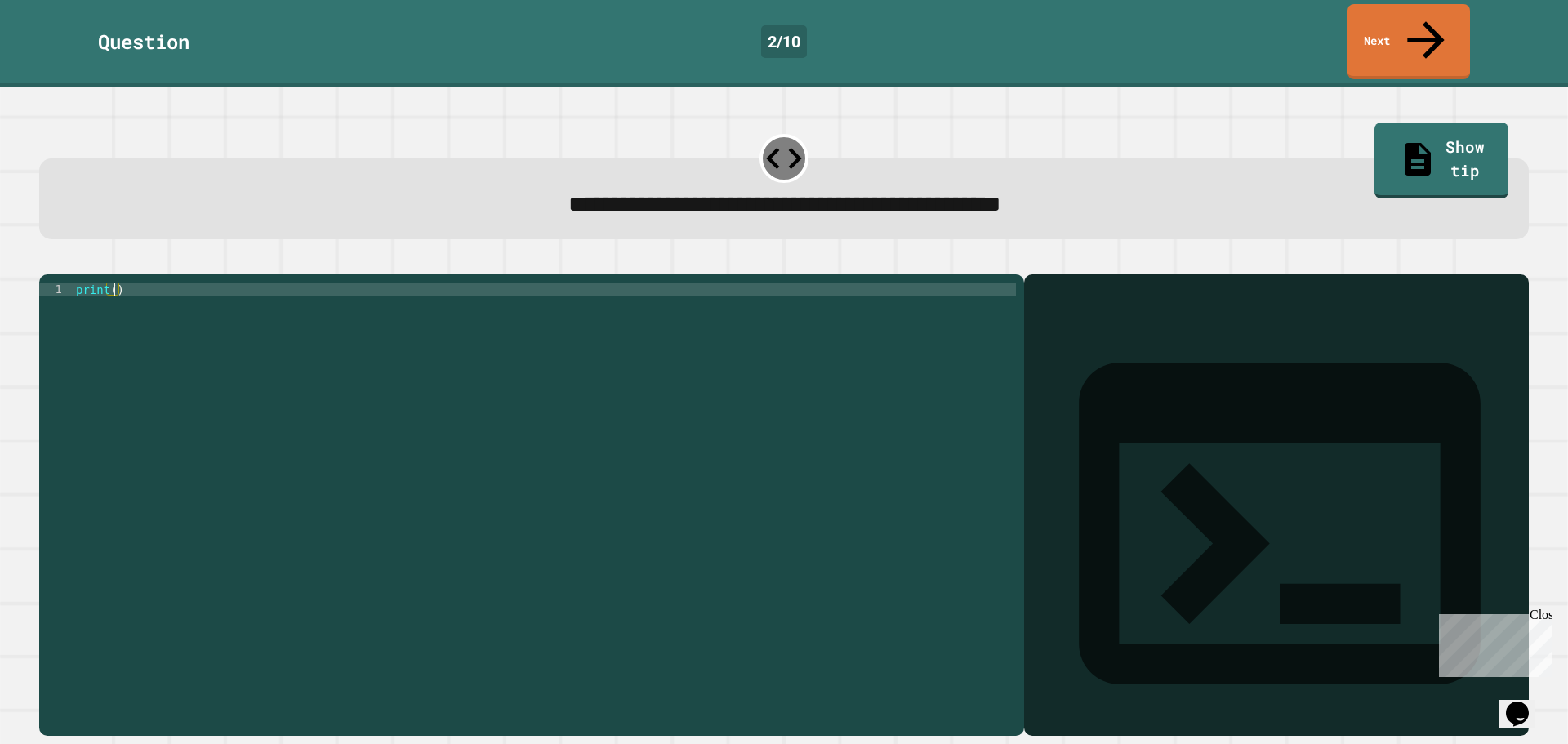
click at [111, 283] on div "print ( )" at bounding box center [544, 504] width 943 height 444
type textarea "**********"
click at [48, 262] on icon "button" at bounding box center [48, 262] width 0 height 0
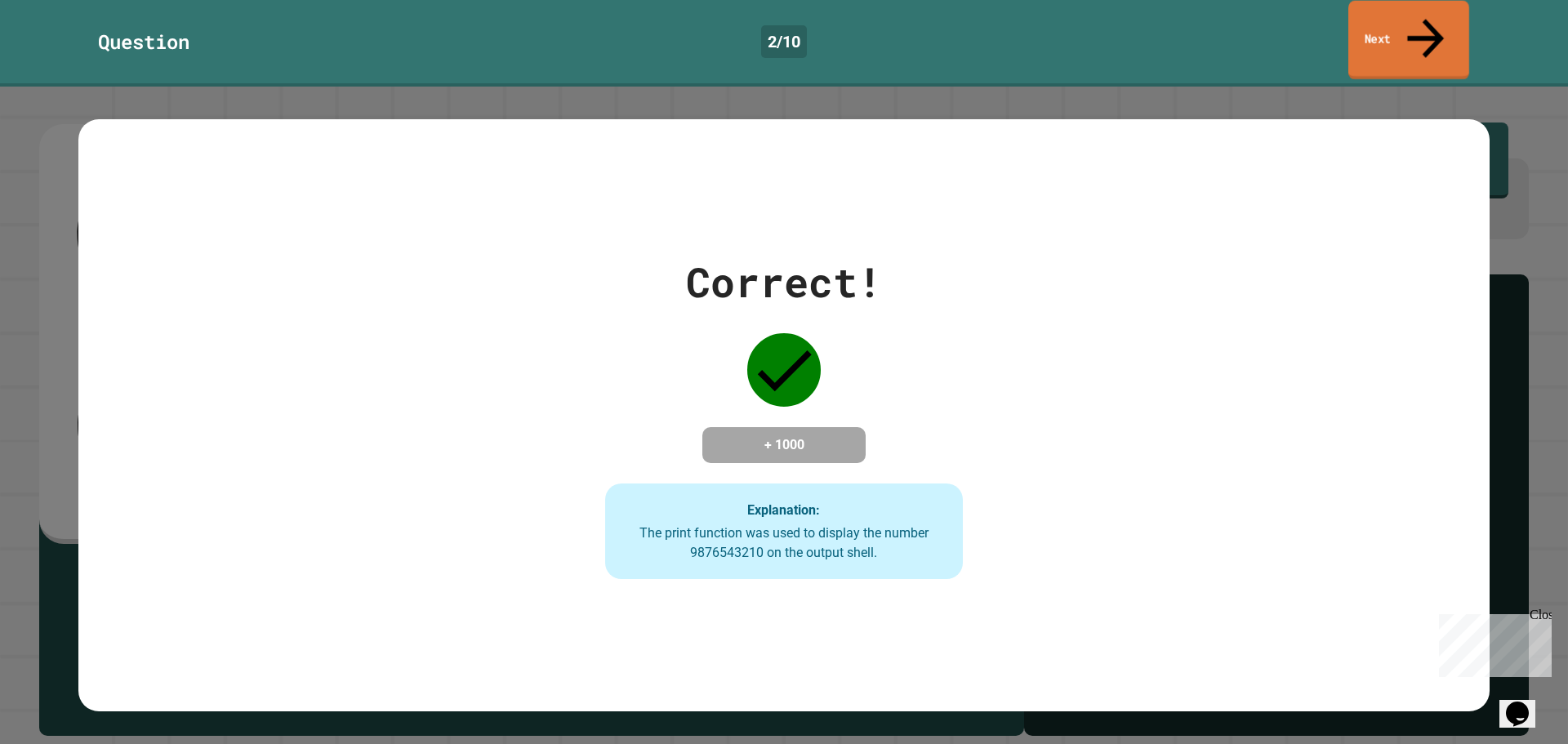
click at [1425, 22] on icon at bounding box center [1425, 38] width 54 height 58
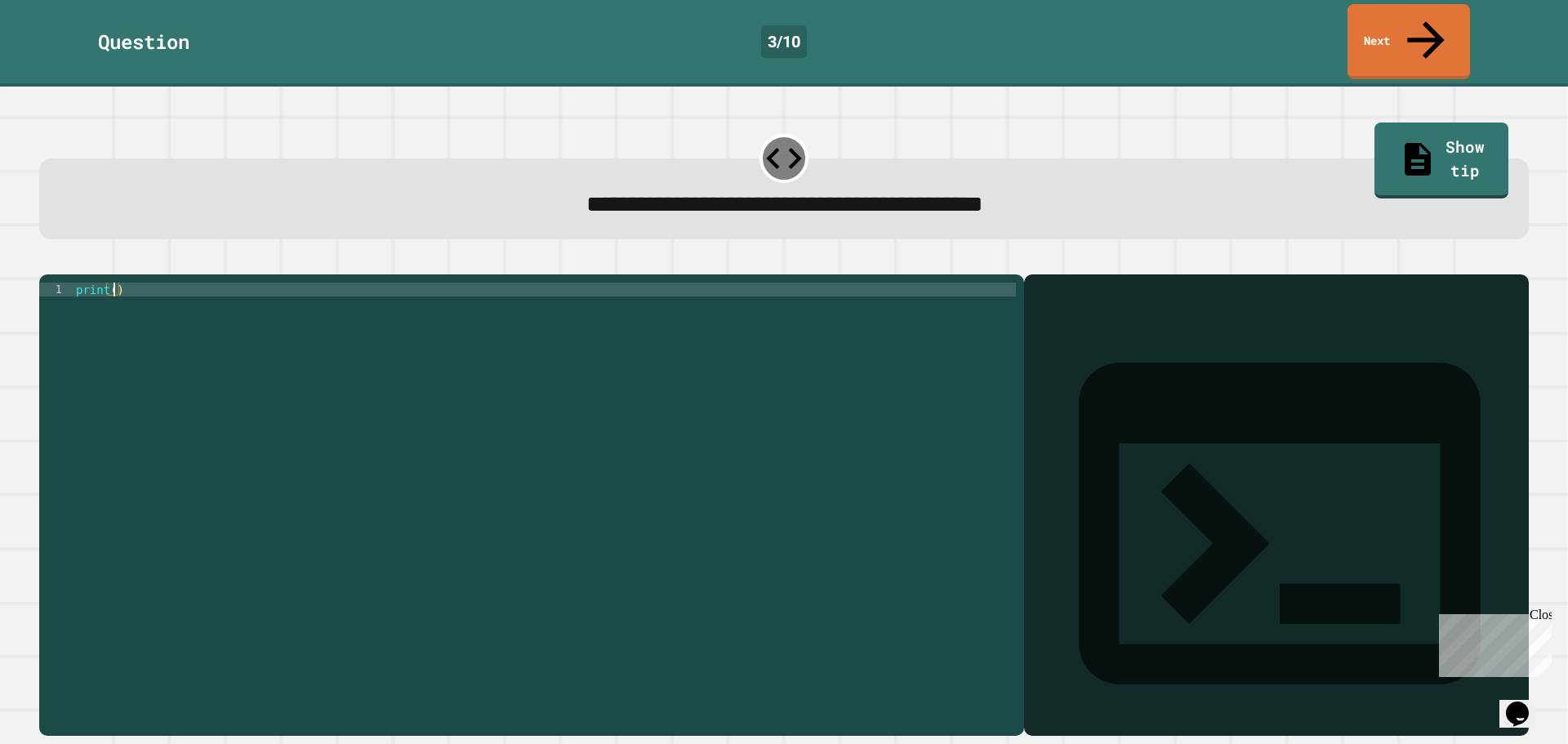
click at [111, 283] on div "print ( )" at bounding box center [544, 504] width 943 height 444
type textarea "**********"
click at [48, 262] on button "button" at bounding box center [48, 262] width 0 height 0
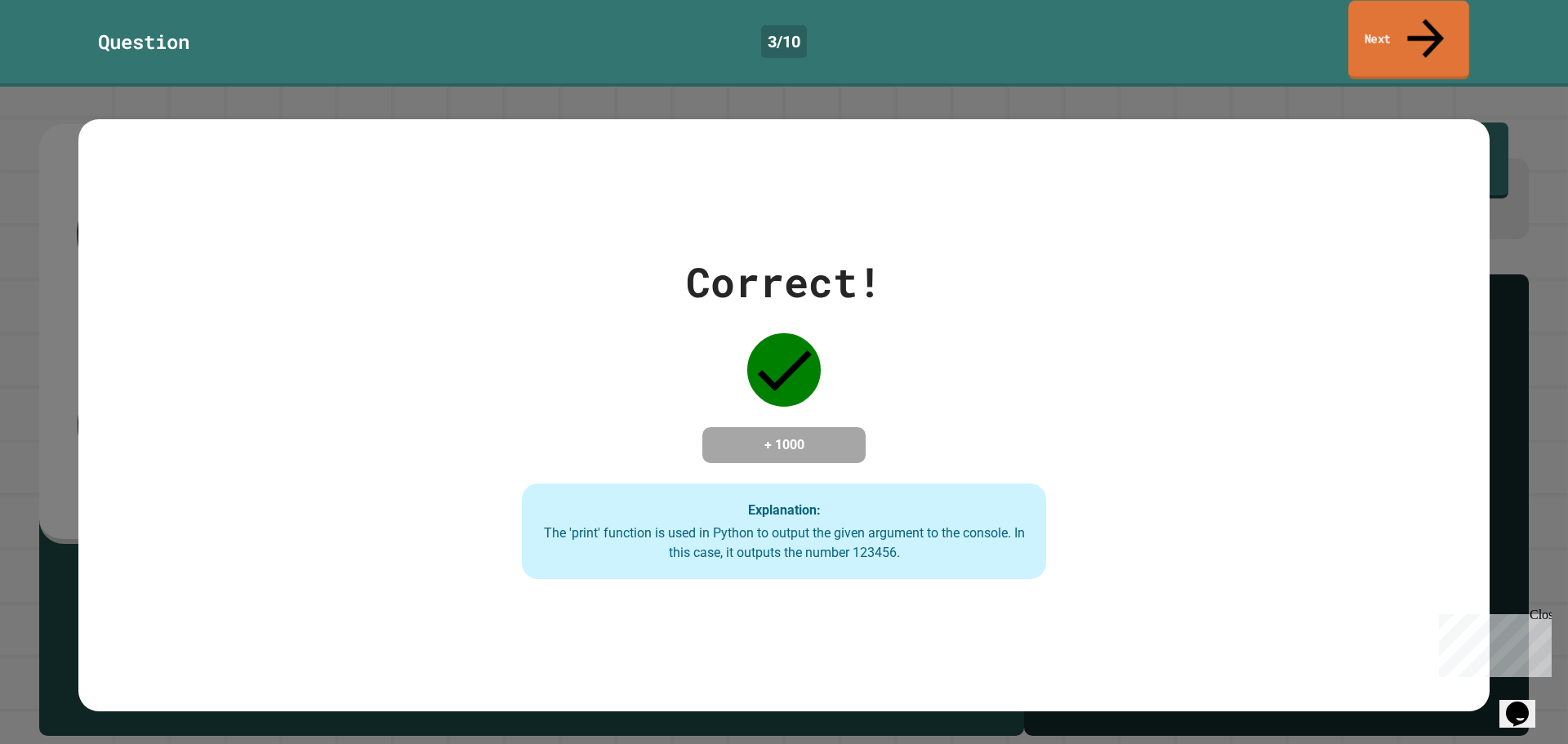
click at [1391, 21] on link "Next" at bounding box center [1408, 40] width 121 height 79
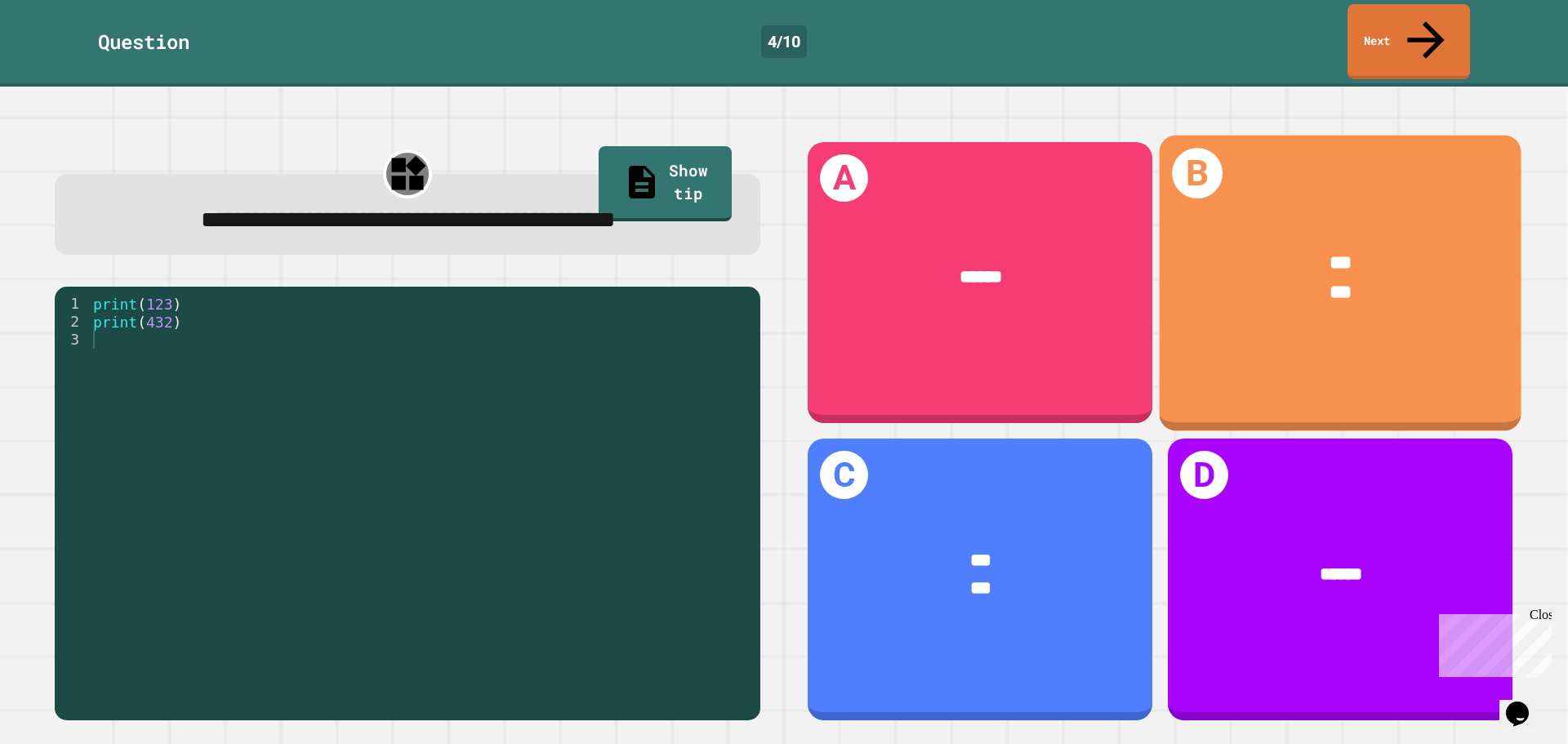
click at [1300, 211] on div "*** ***" at bounding box center [1340, 278] width 362 height 134
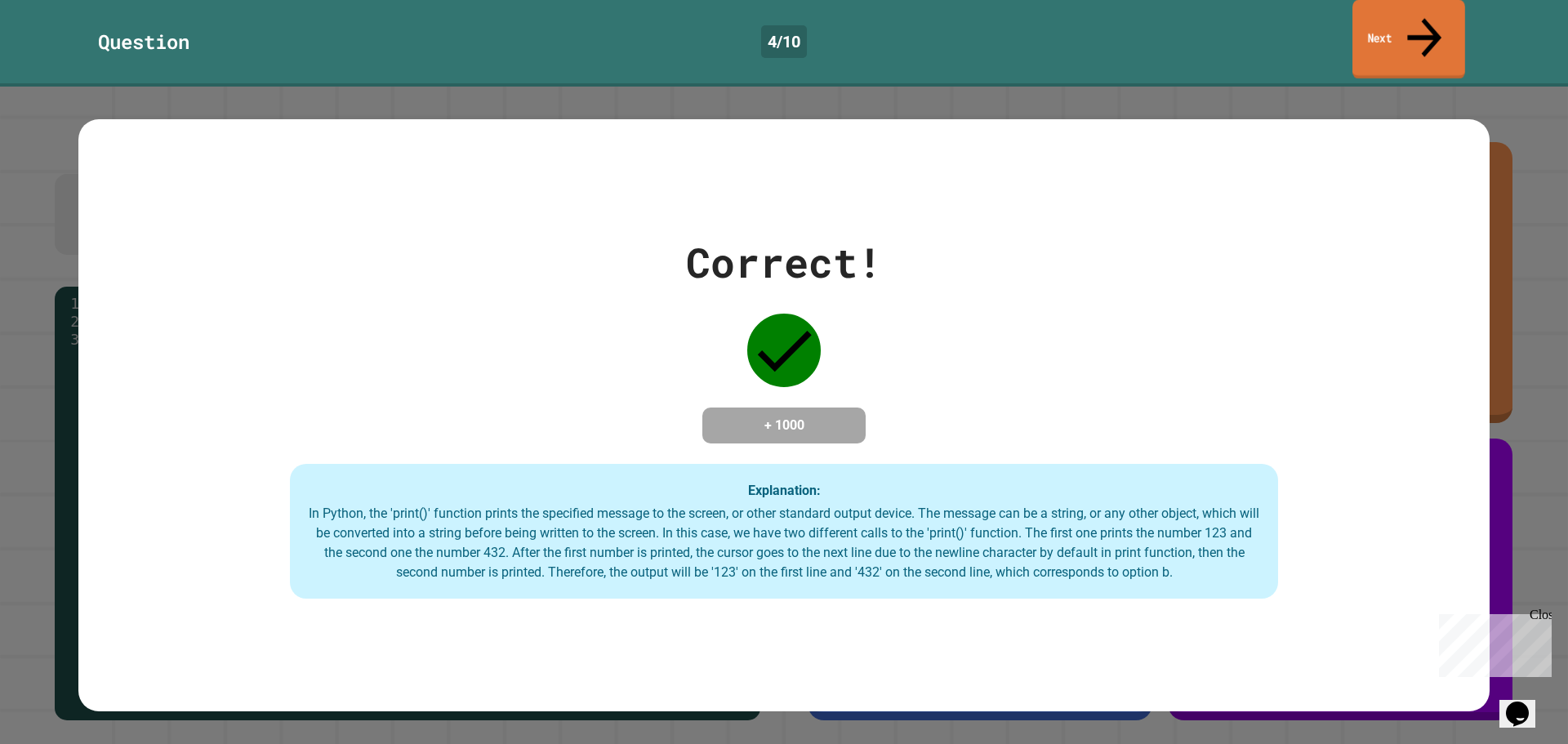
click at [1380, 28] on link "Next" at bounding box center [1408, 39] width 113 height 79
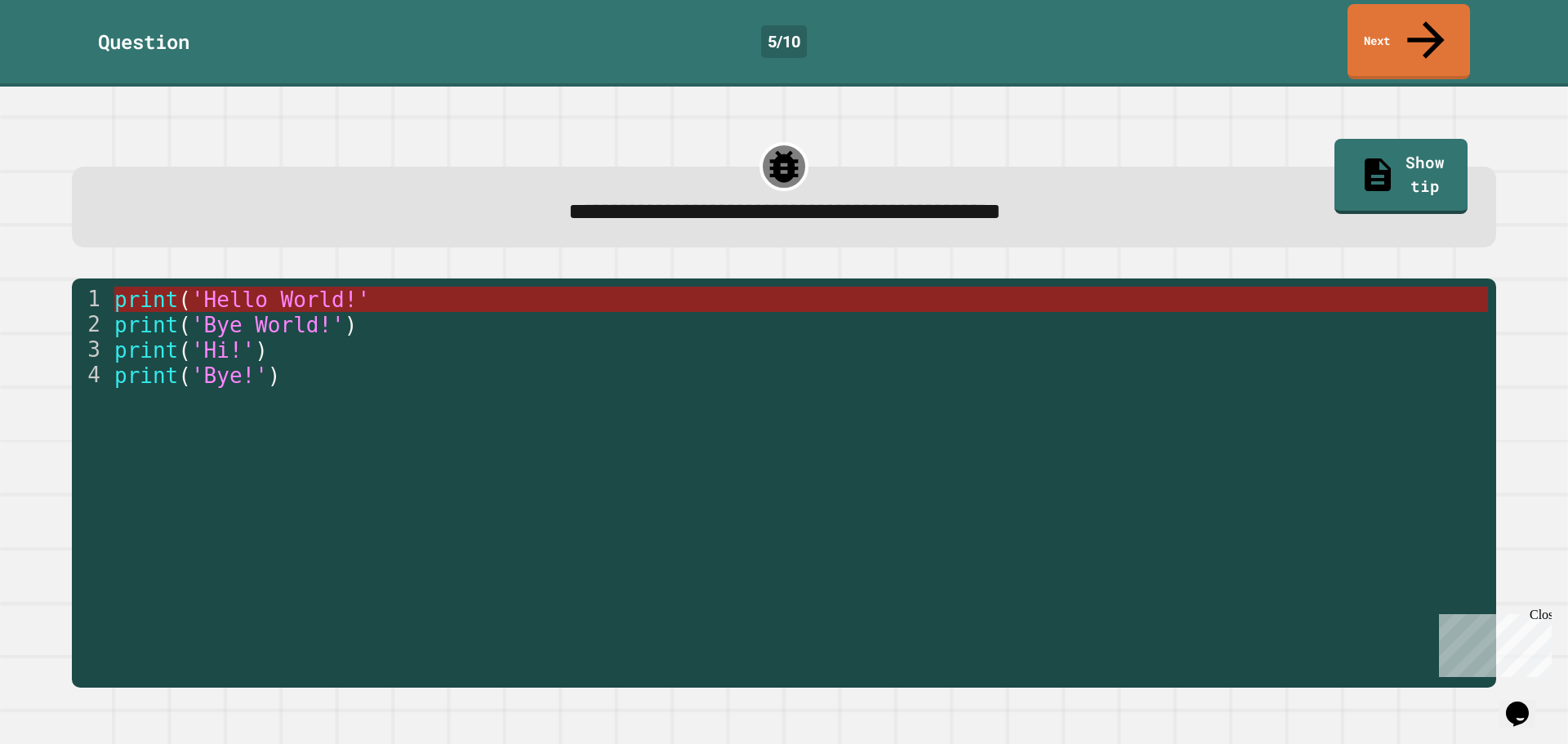
click at [337, 288] on span "'Hello World!'" at bounding box center [280, 300] width 179 height 25
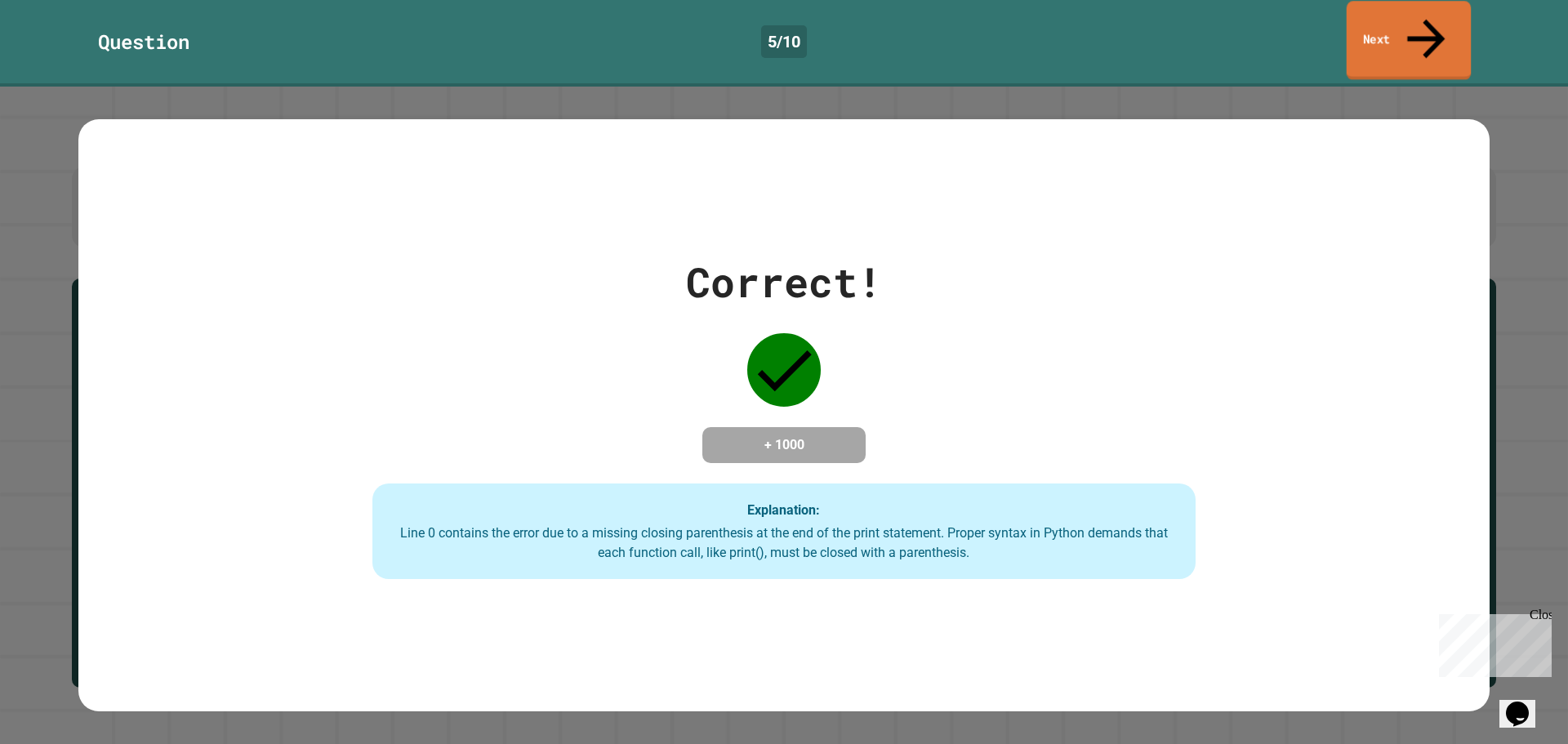
click at [1410, 18] on link "Next" at bounding box center [1408, 40] width 125 height 79
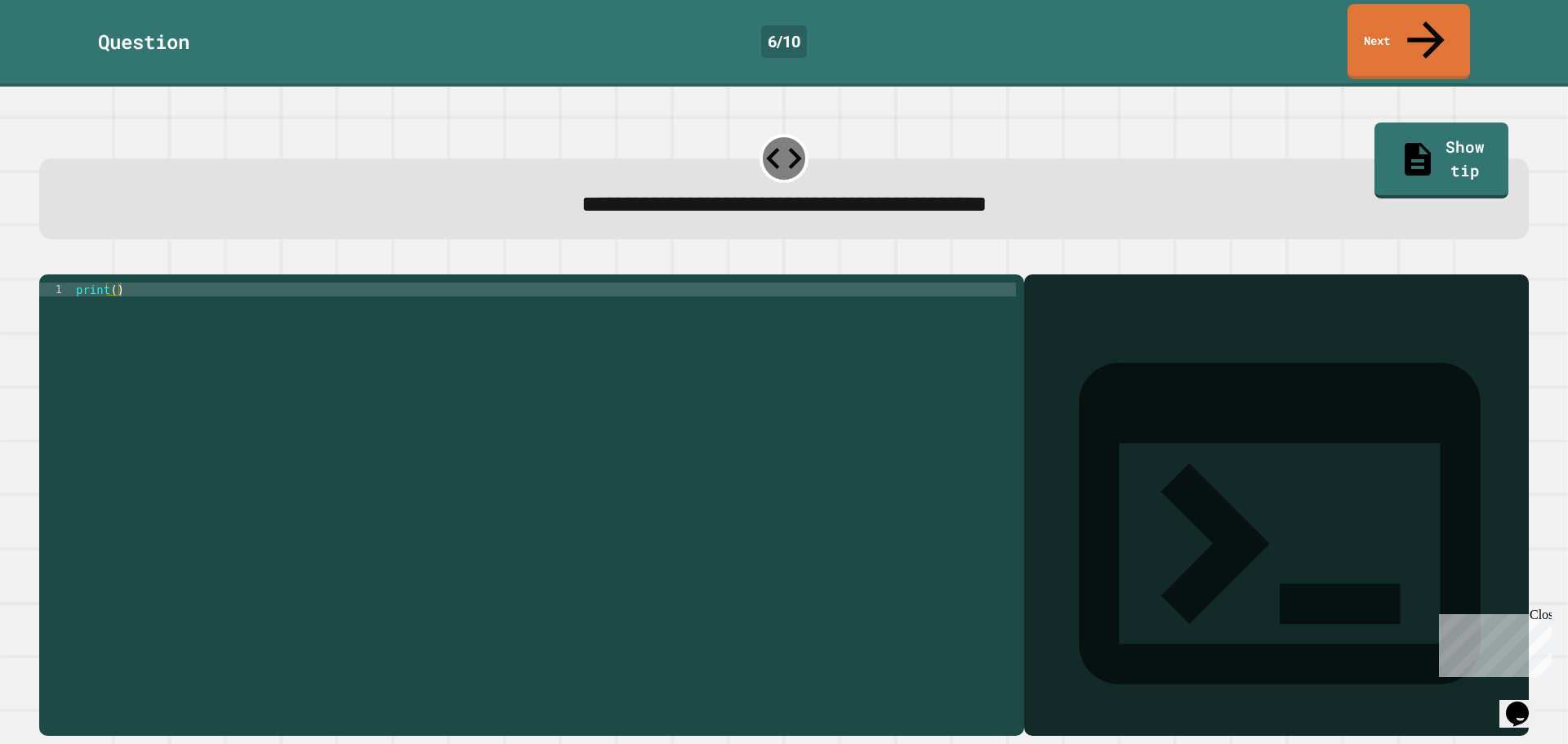
click at [110, 283] on div "print ( )" at bounding box center [544, 504] width 943 height 444
click at [115, 283] on div "print ( )" at bounding box center [544, 504] width 943 height 444
type textarea "**********"
click at [48, 262] on icon "button" at bounding box center [48, 262] width 0 height 0
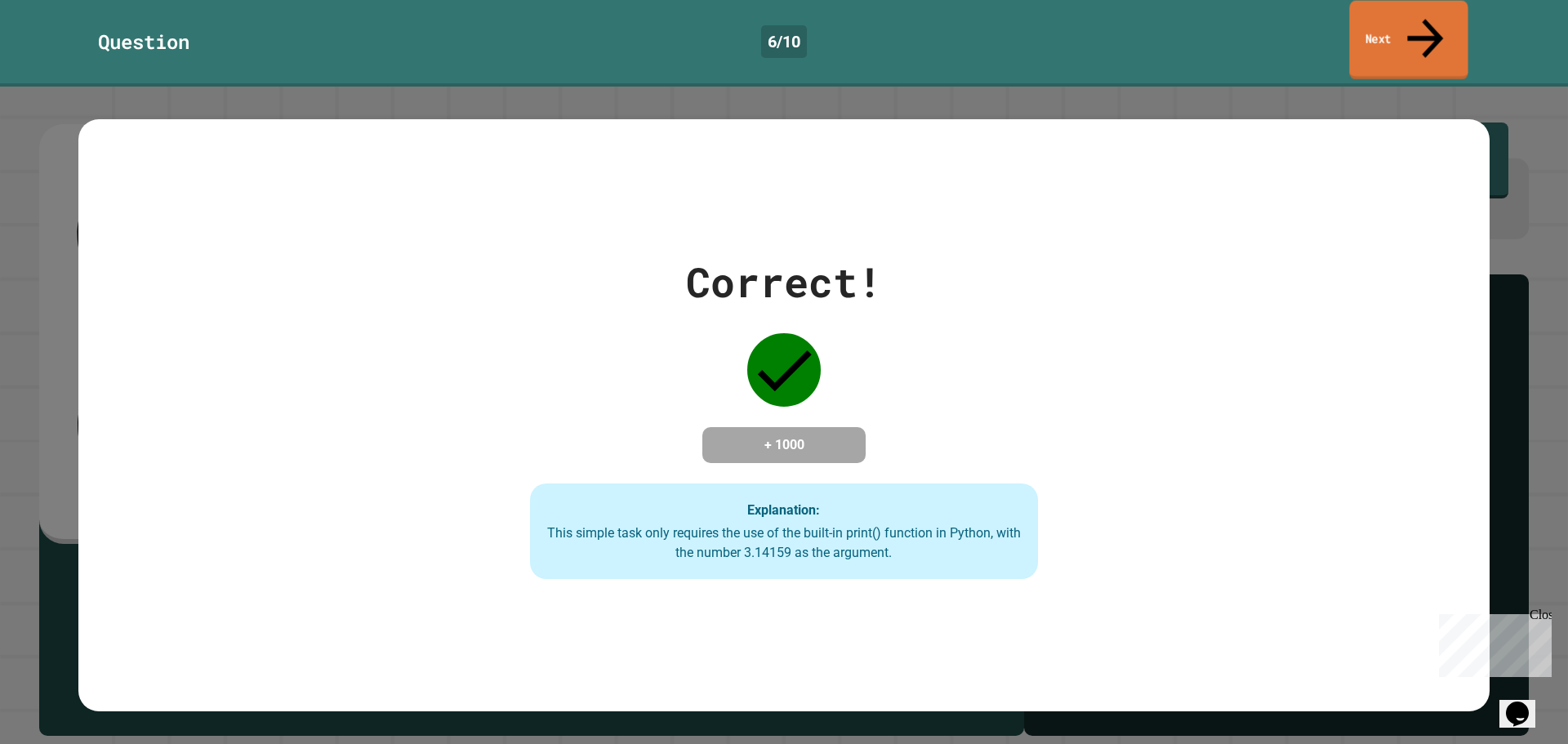
click at [1364, 26] on link "Next" at bounding box center [1408, 40] width 118 height 79
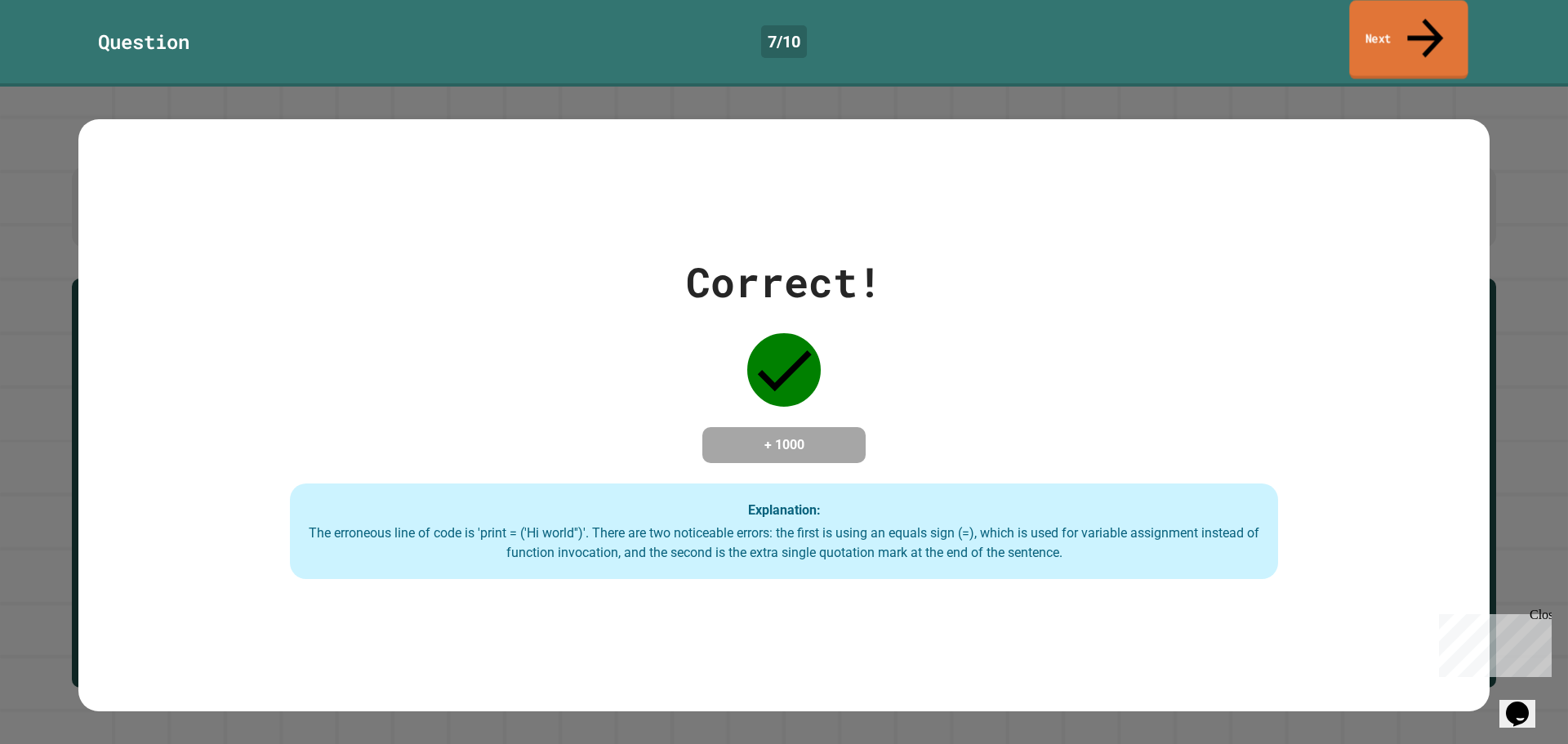
click at [1380, 19] on link "Next" at bounding box center [1408, 39] width 118 height 79
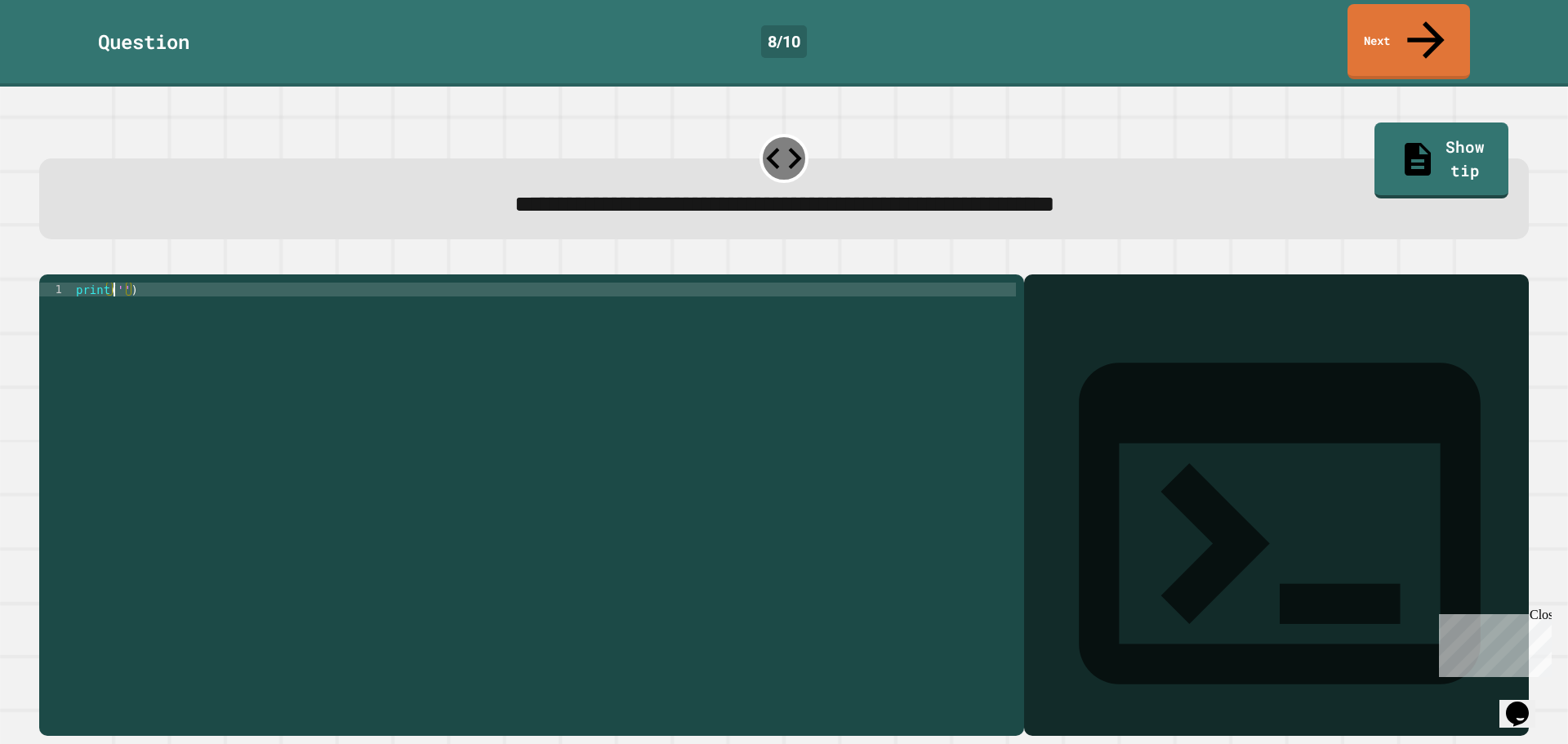
click at [115, 283] on div "print ( '' )" at bounding box center [544, 504] width 943 height 444
click at [118, 283] on div "print ( '' )" at bounding box center [544, 504] width 943 height 444
click at [48, 262] on icon "button" at bounding box center [48, 262] width 0 height 0
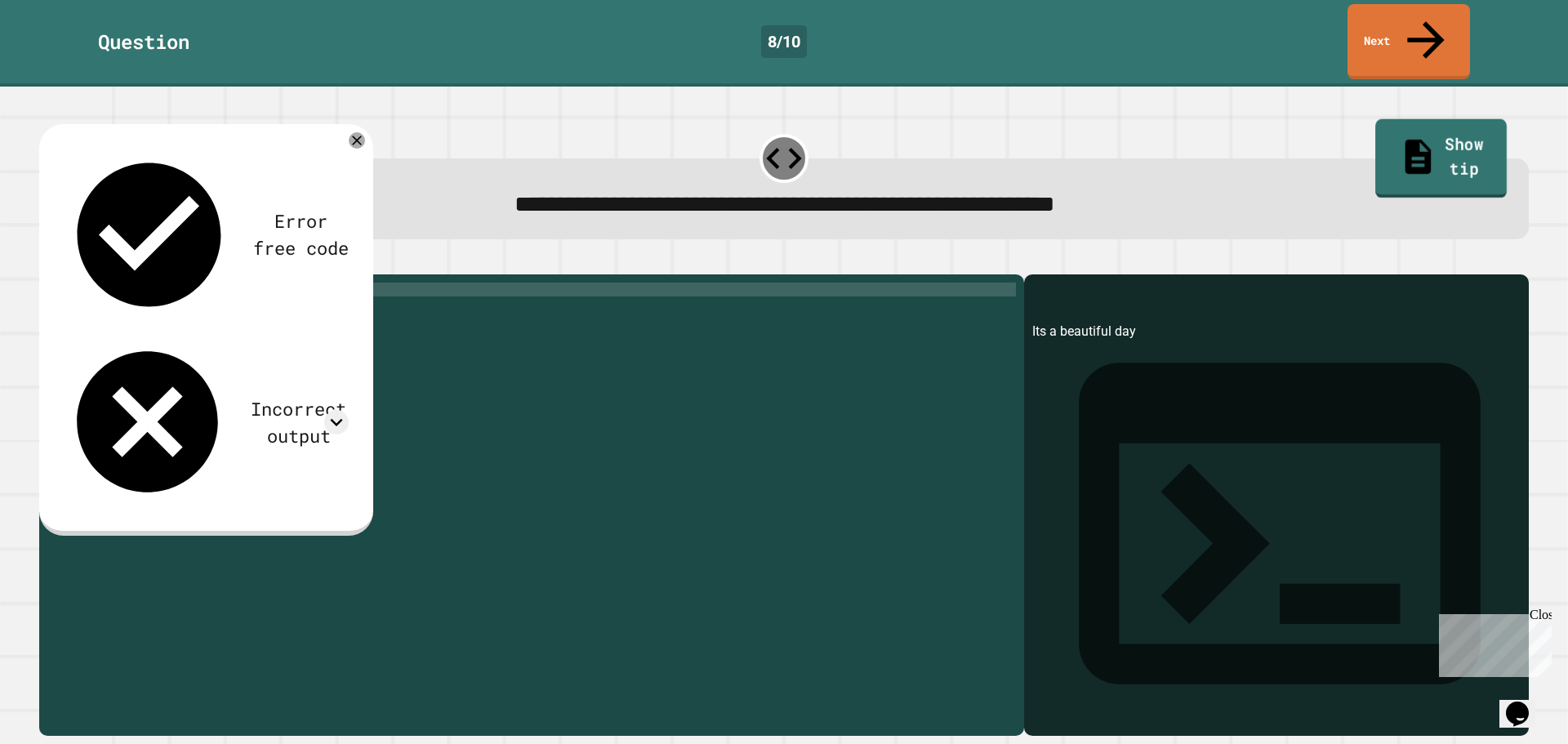
click at [1399, 137] on icon at bounding box center [1418, 157] width 38 height 41
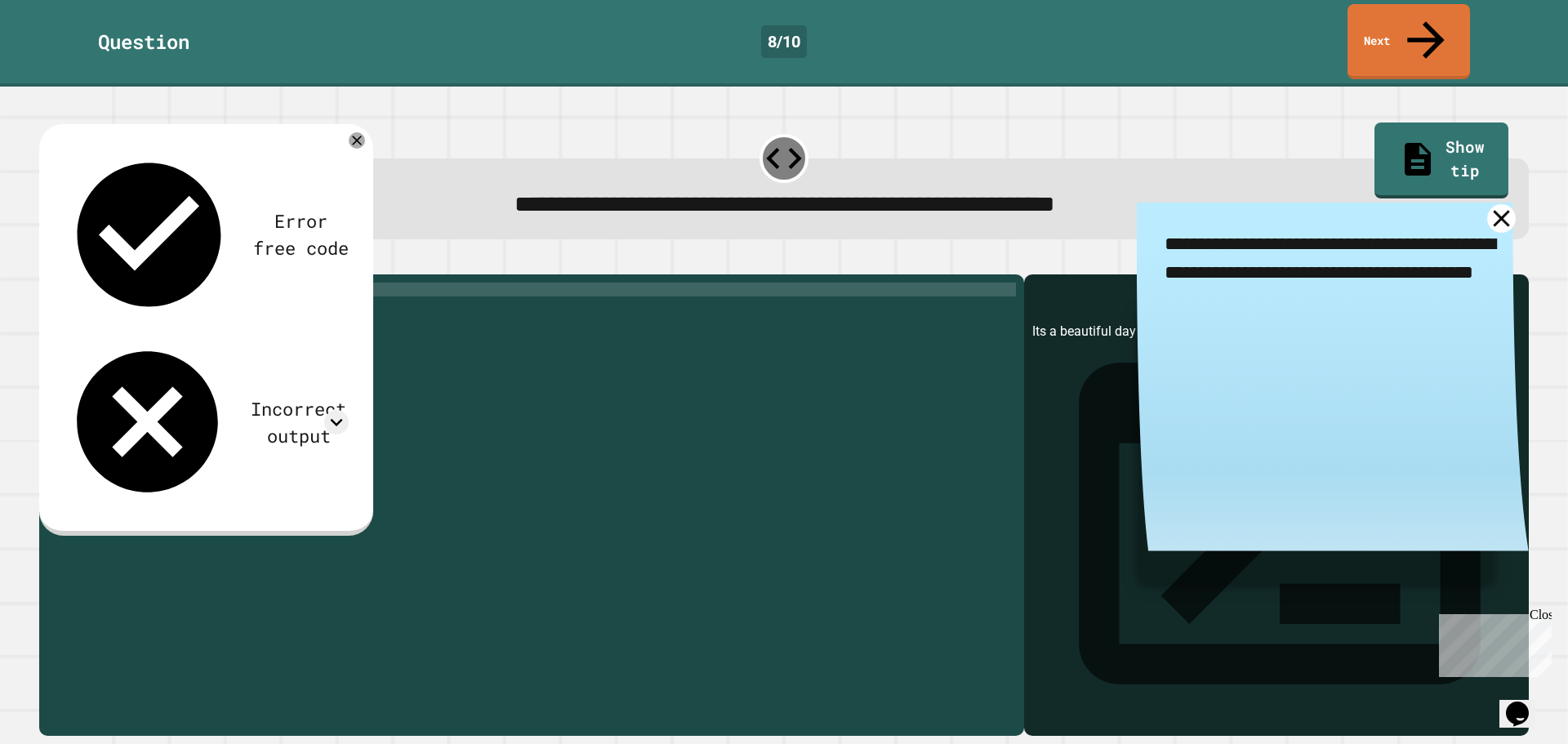
click at [1487, 204] on icon at bounding box center [1502, 218] width 29 height 29
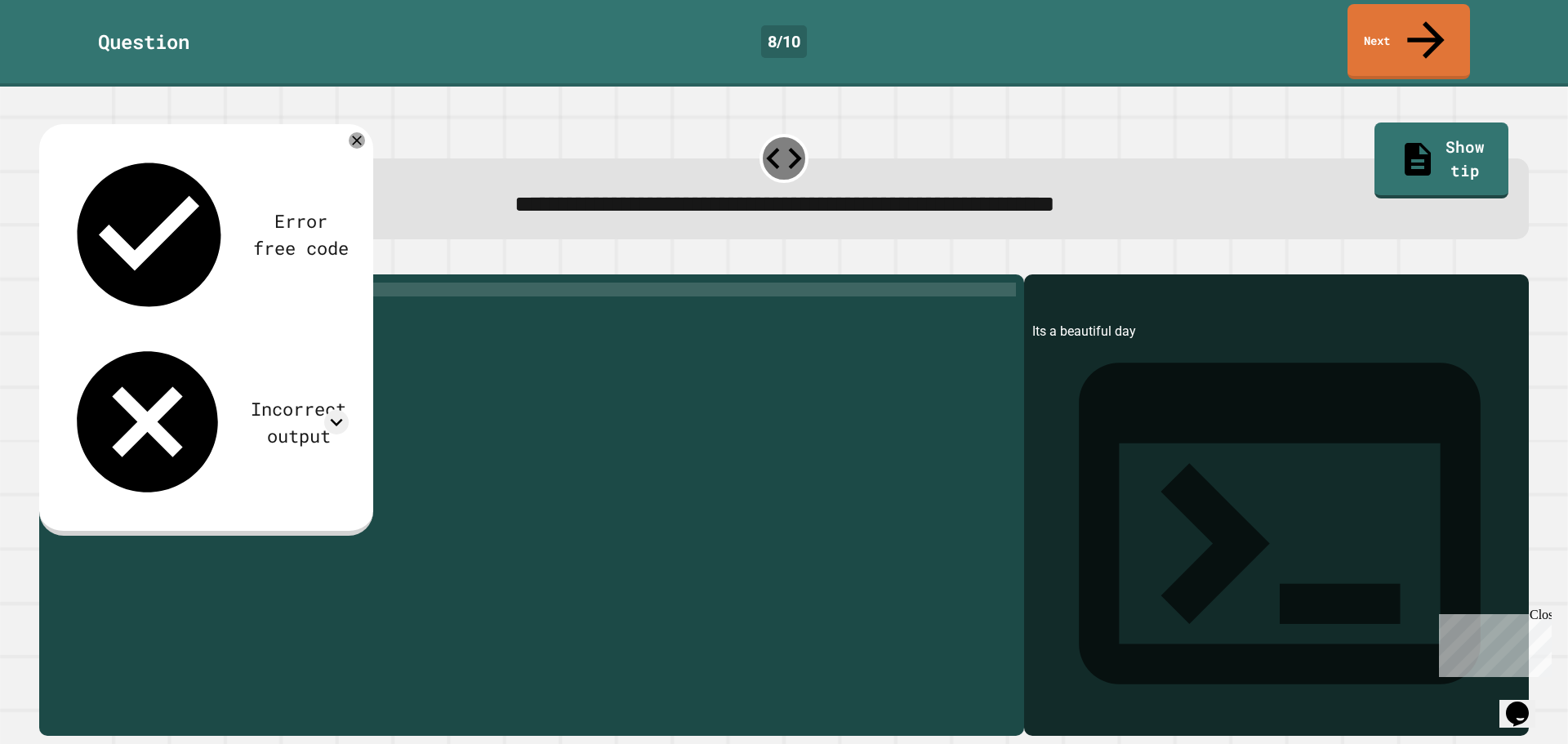
click at [121, 283] on div "print ( 'Its a beautiful day' )" at bounding box center [544, 504] width 943 height 444
click at [124, 283] on div "print ( 'Its a beautiful day' )" at bounding box center [544, 504] width 943 height 444
click at [63, 266] on icon "button" at bounding box center [58, 271] width 9 height 11
click at [129, 283] on div "print ( 'its a beautiful day' )" at bounding box center [544, 504] width 943 height 444
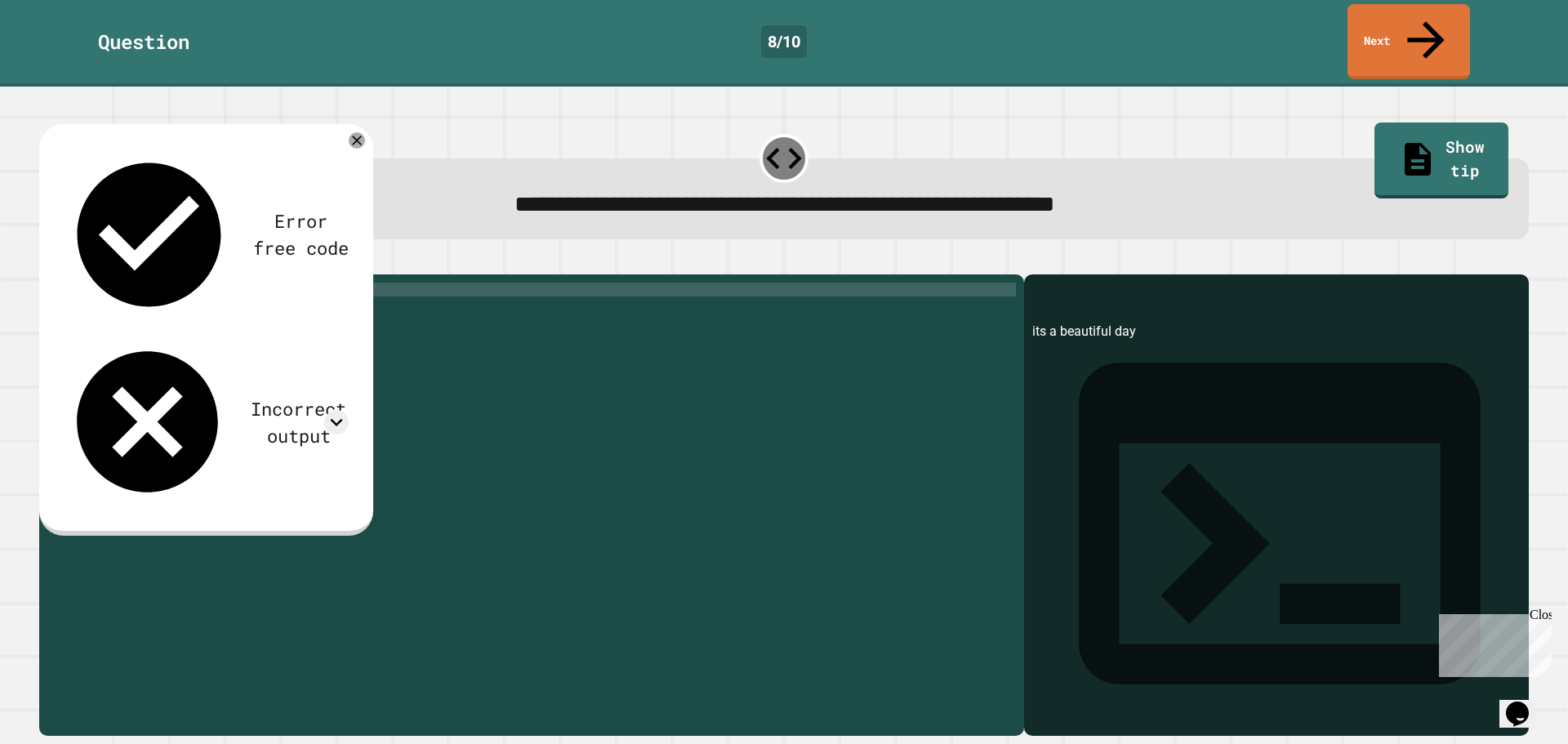
click at [135, 283] on div "print ( 'Its a beautiful day' )" at bounding box center [544, 504] width 943 height 444
click at [48, 262] on icon "button" at bounding box center [48, 262] width 0 height 0
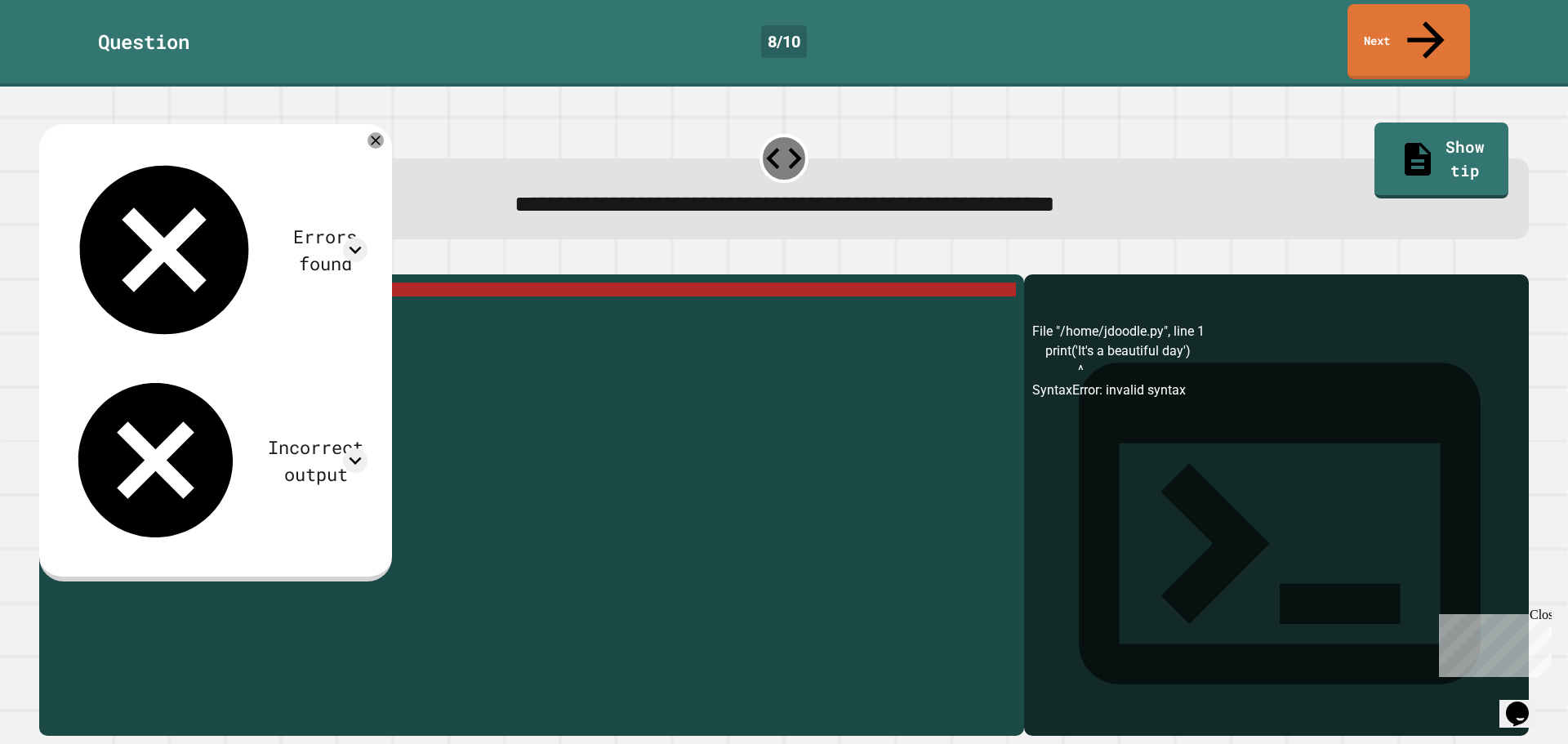
click at [138, 285] on div "print ( 'It' s a beautiful day ')" at bounding box center [544, 504] width 943 height 444
click at [132, 283] on div "print ( 'It' s a beautiful day ')" at bounding box center [544, 504] width 943 height 444
click at [134, 283] on div "print ( 'It' s a beautiful day ')" at bounding box center [544, 504] width 943 height 444
click at [140, 283] on div "print ( 'It' s a beautiful day ')" at bounding box center [544, 504] width 943 height 444
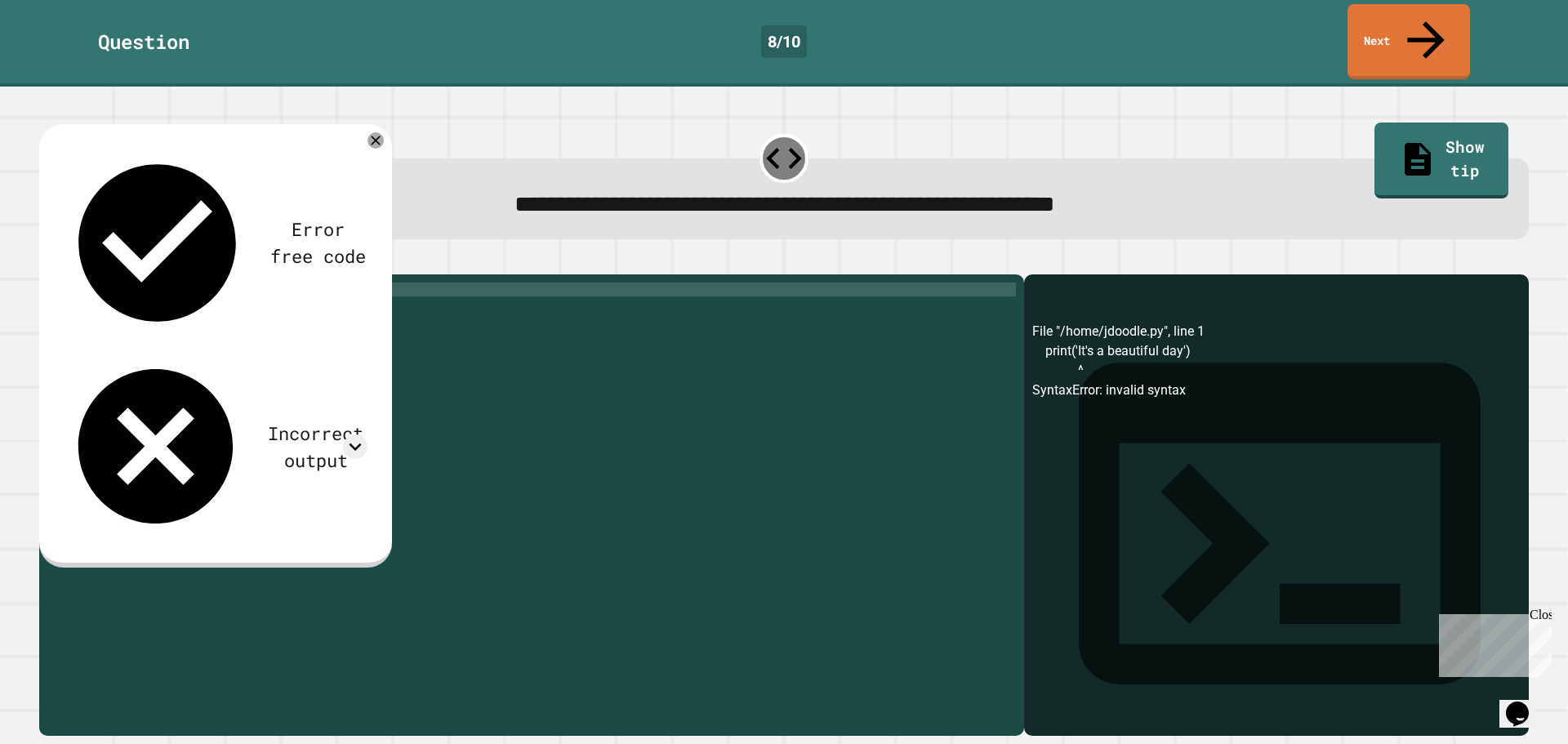
click at [121, 283] on div "print ( 'Its a beautiful day' )" at bounding box center [544, 504] width 943 height 444
click at [244, 283] on div "print ( "Its a beautiful day')" at bounding box center [544, 504] width 943 height 444
click at [134, 283] on div "print ( "Its a beautiful day" )" at bounding box center [544, 504] width 943 height 444
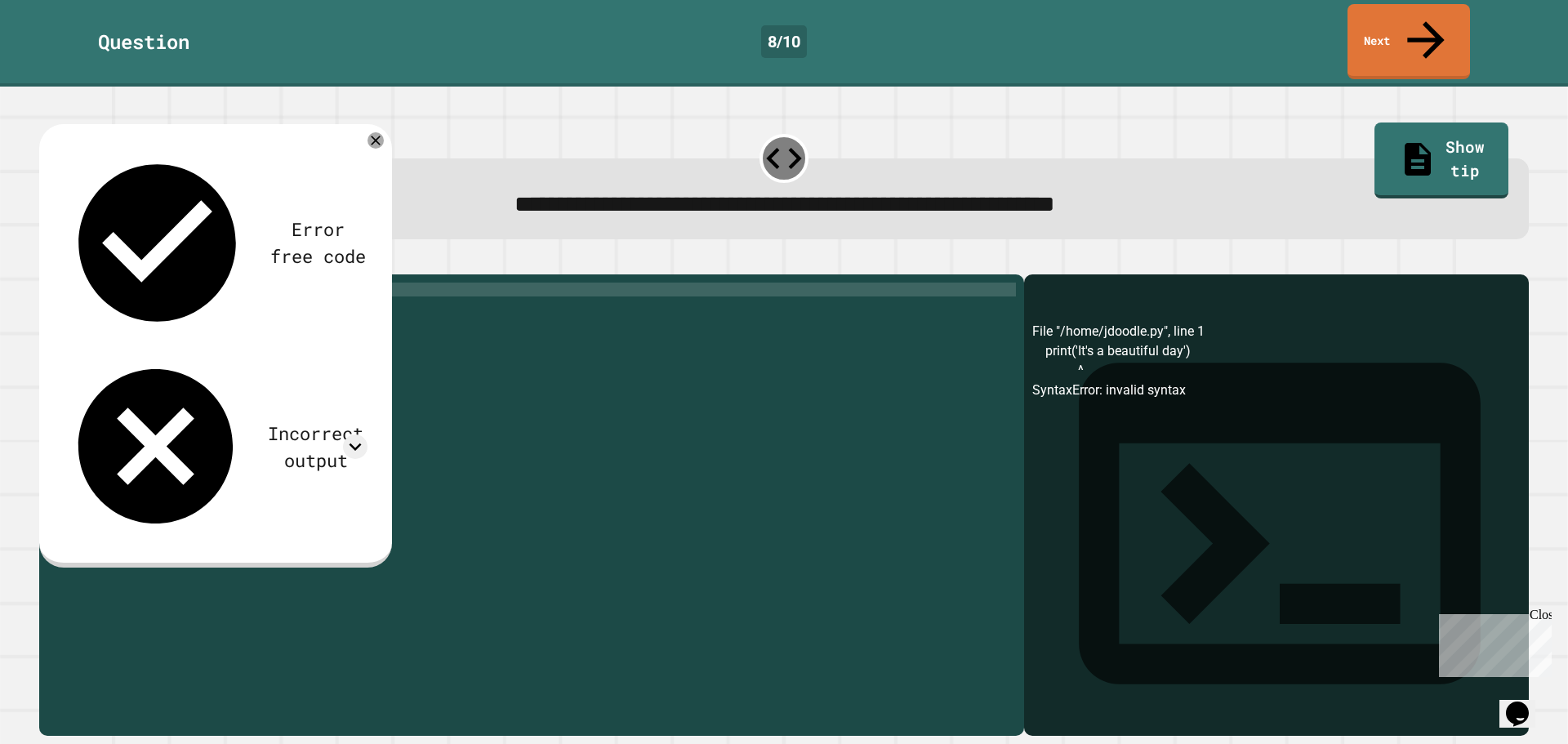
scroll to position [0, 4]
type textarea "**********"
click at [48, 262] on icon "button" at bounding box center [48, 262] width 0 height 0
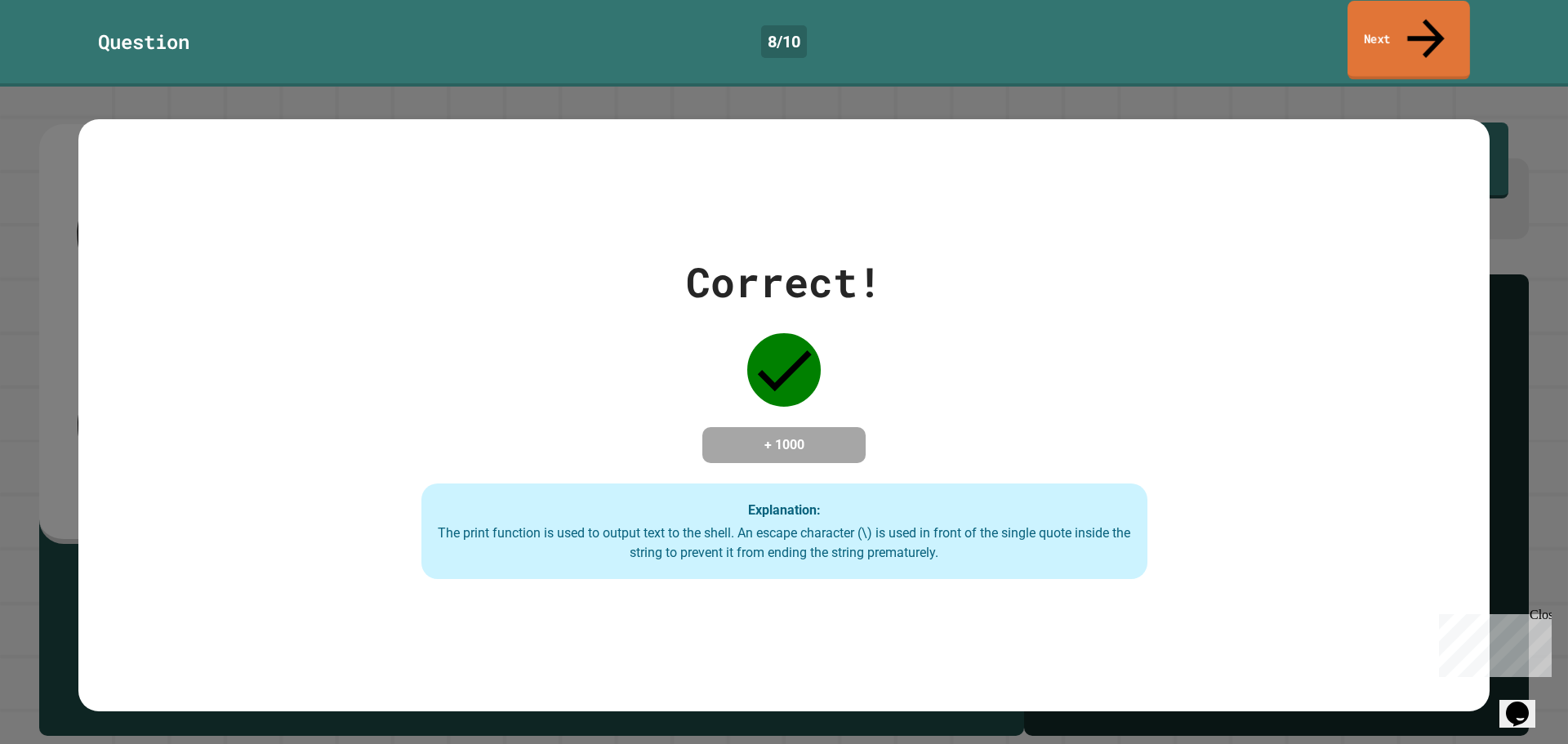
click at [1391, 21] on link "Next" at bounding box center [1408, 40] width 122 height 79
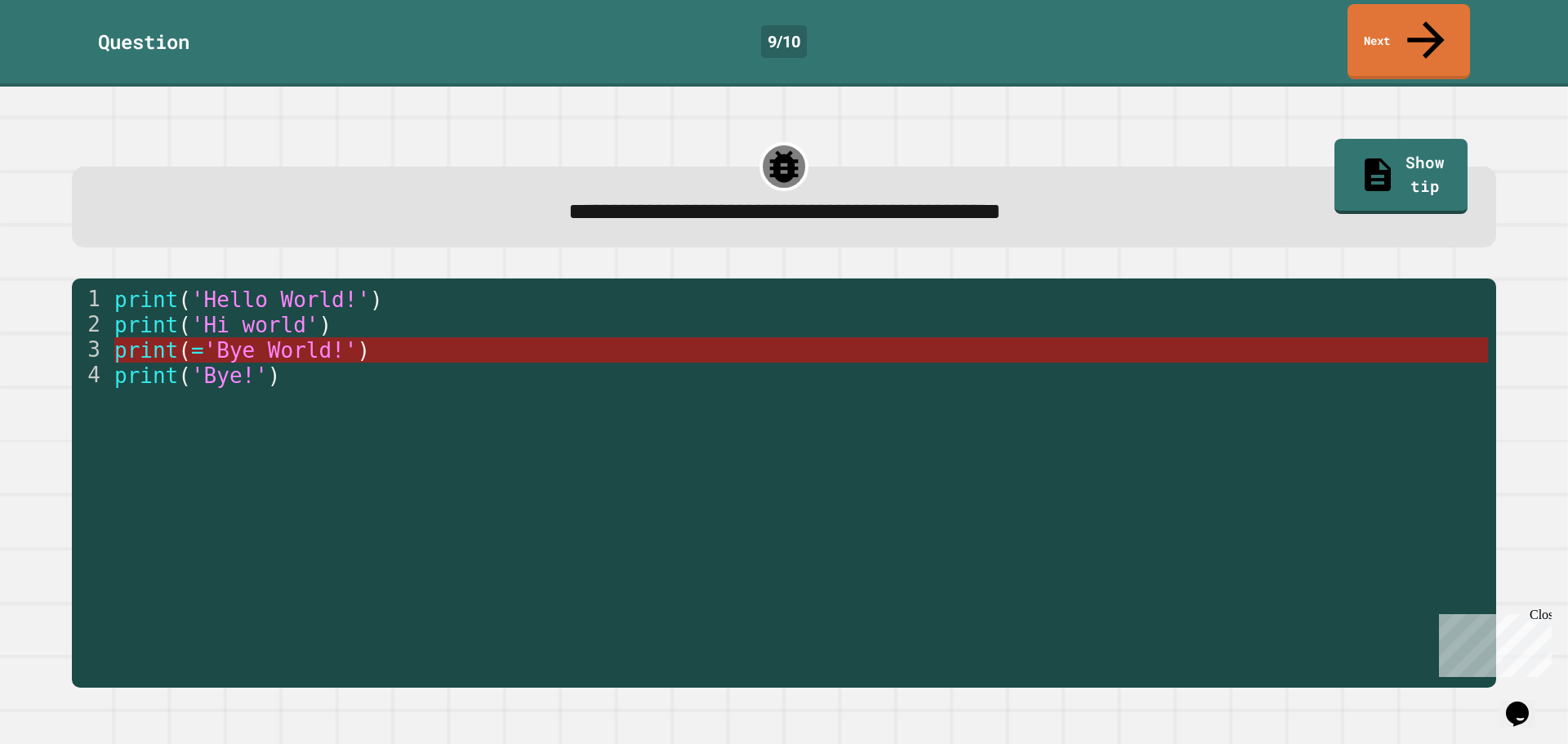
click at [252, 338] on span "'Bye World!'" at bounding box center [280, 350] width 154 height 25
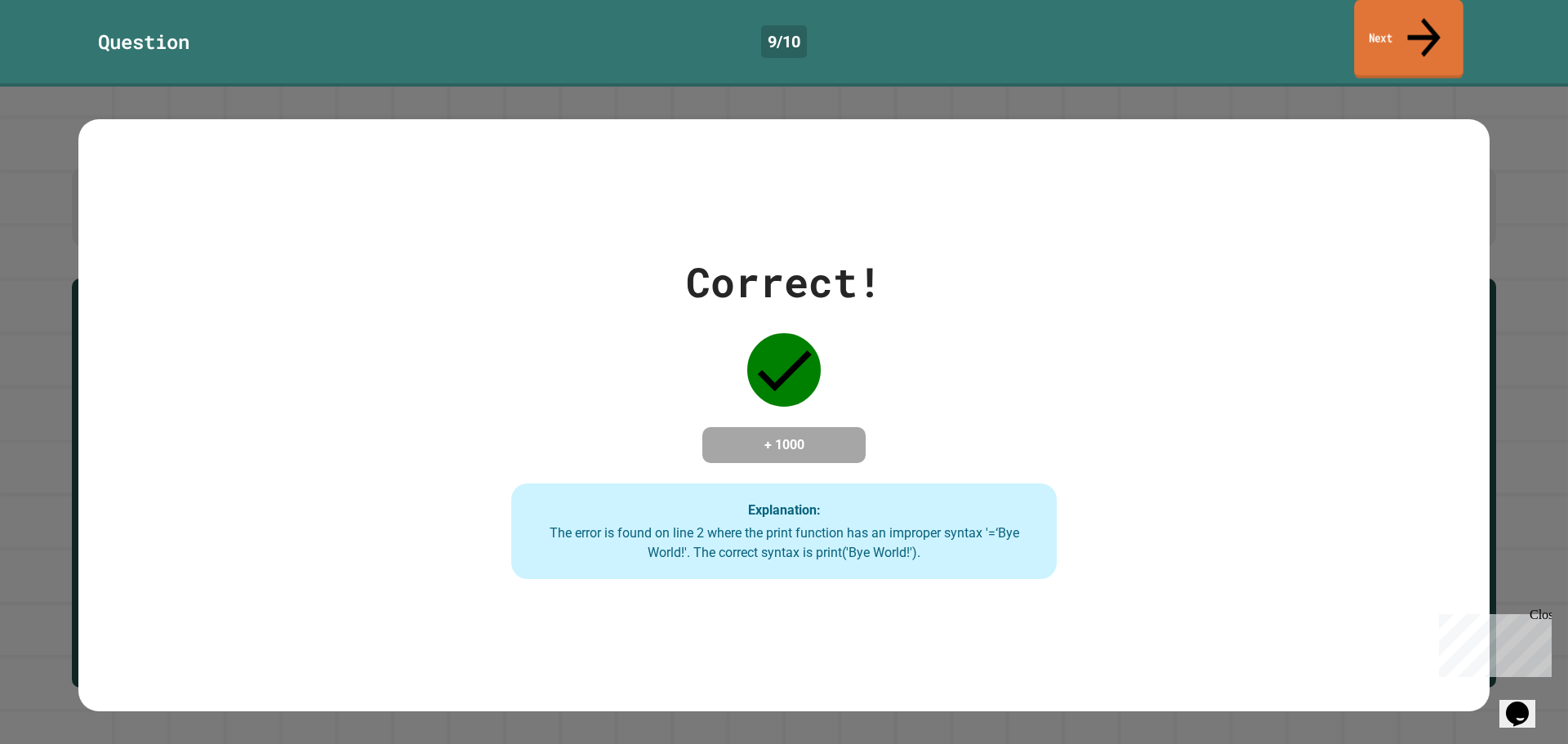
click at [1408, 19] on link "Next" at bounding box center [1408, 39] width 110 height 79
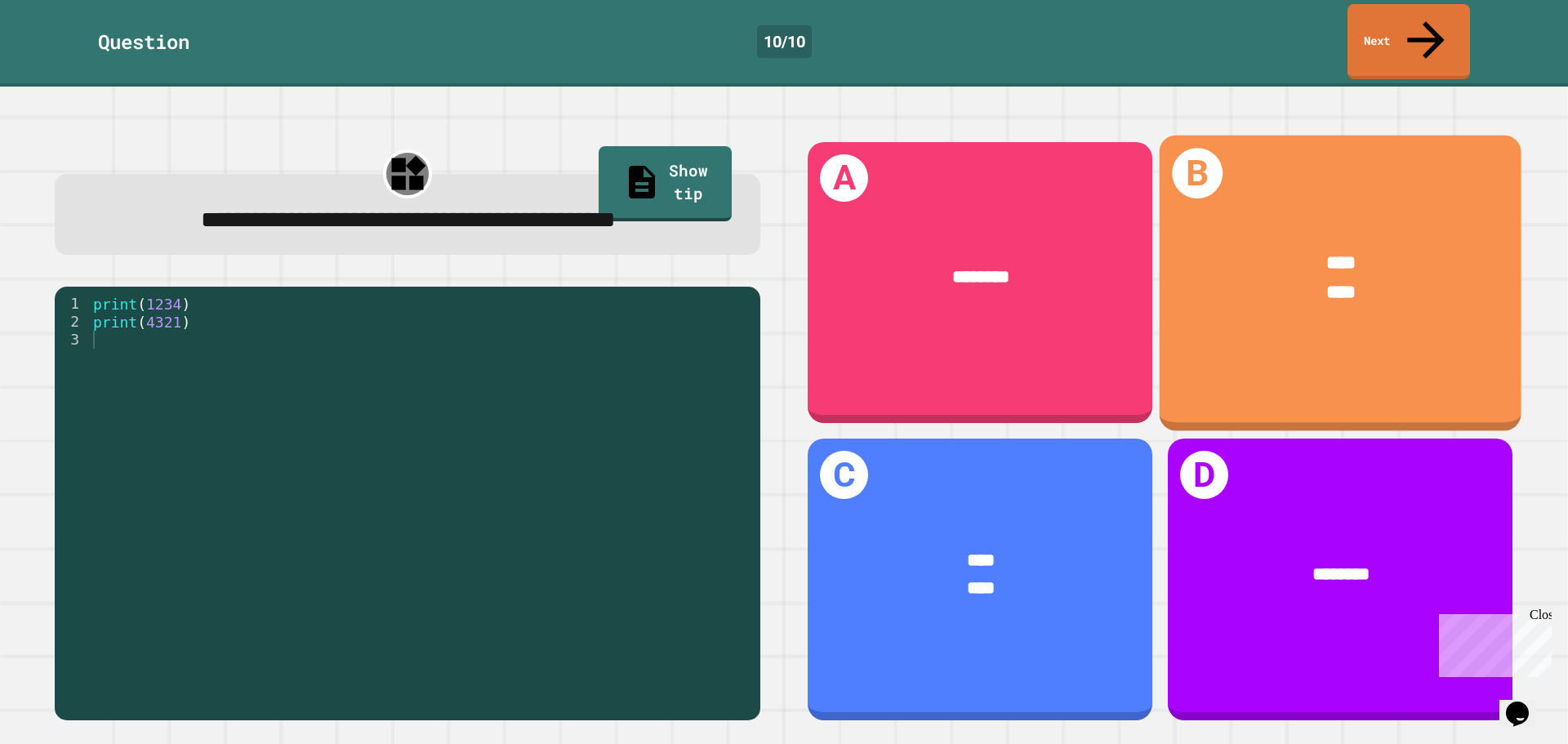
click at [1379, 279] on div "****" at bounding box center [1340, 293] width 285 height 30
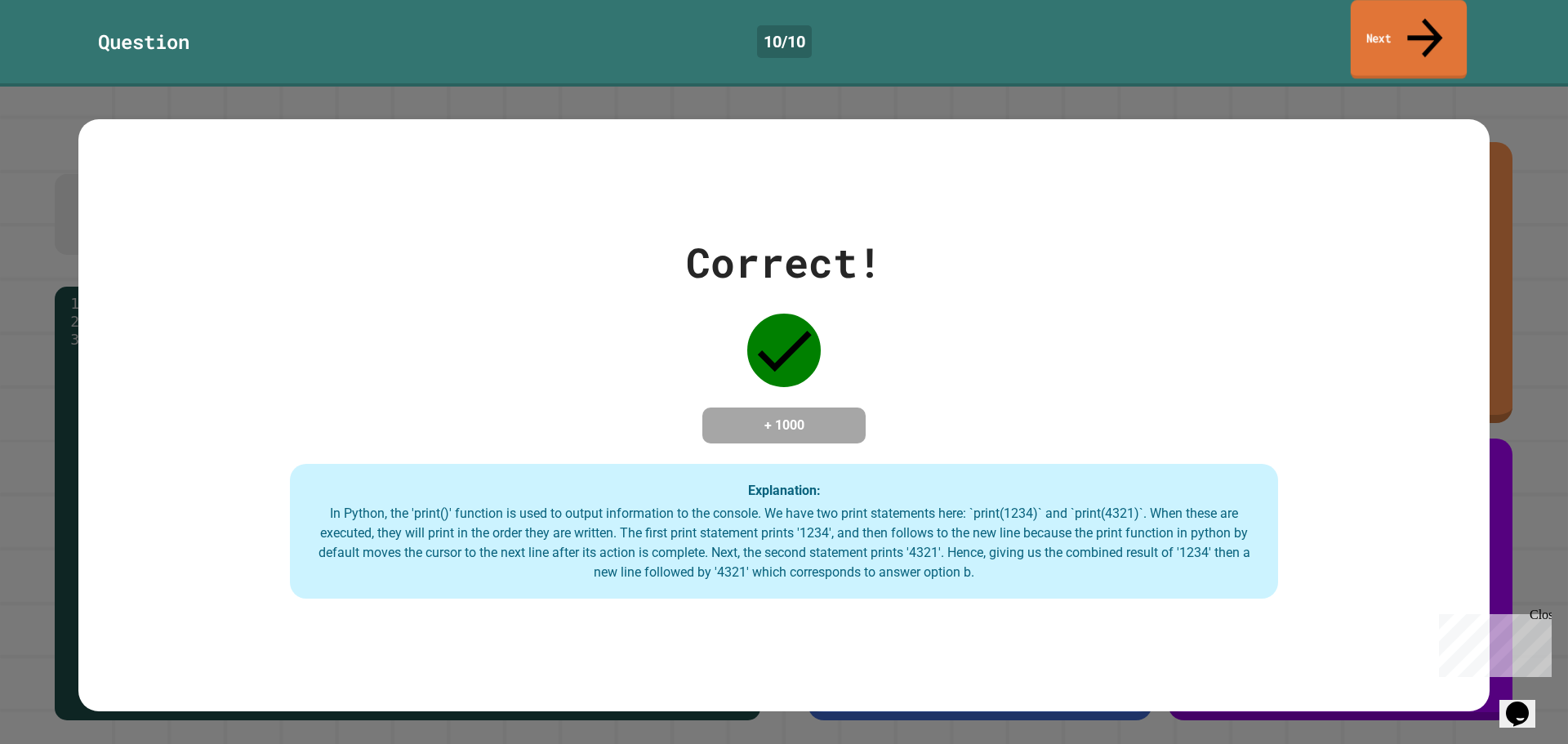
click at [1354, 13] on link "Next" at bounding box center [1408, 39] width 116 height 79
